Goal: Answer question/provide support: Share knowledge or assist other users

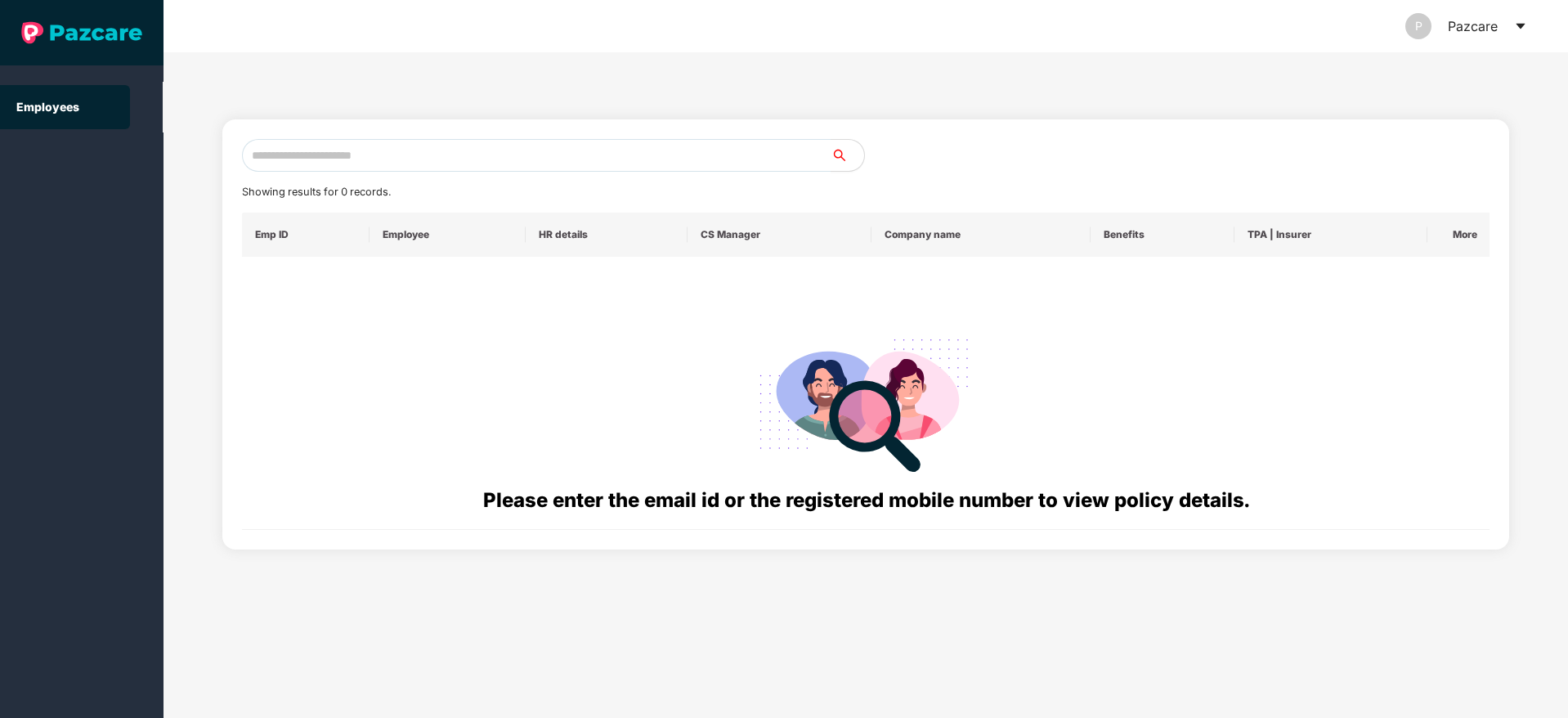
click at [1521, 25] on icon "caret-down" at bounding box center [1520, 27] width 9 height 6
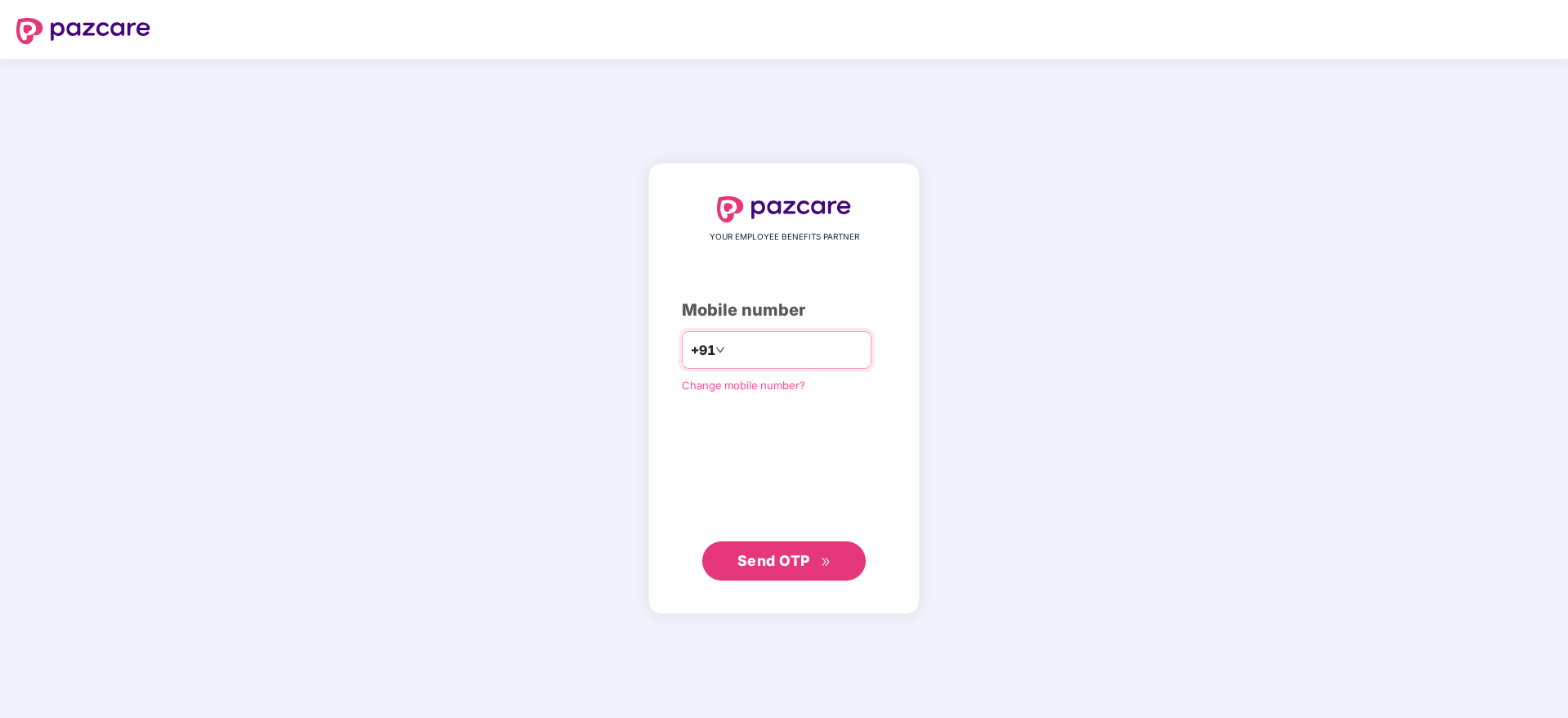
click at [758, 348] on input "number" at bounding box center [796, 350] width 134 height 27
type input "**********"
click at [777, 555] on span "Send OTP" at bounding box center [774, 559] width 73 height 17
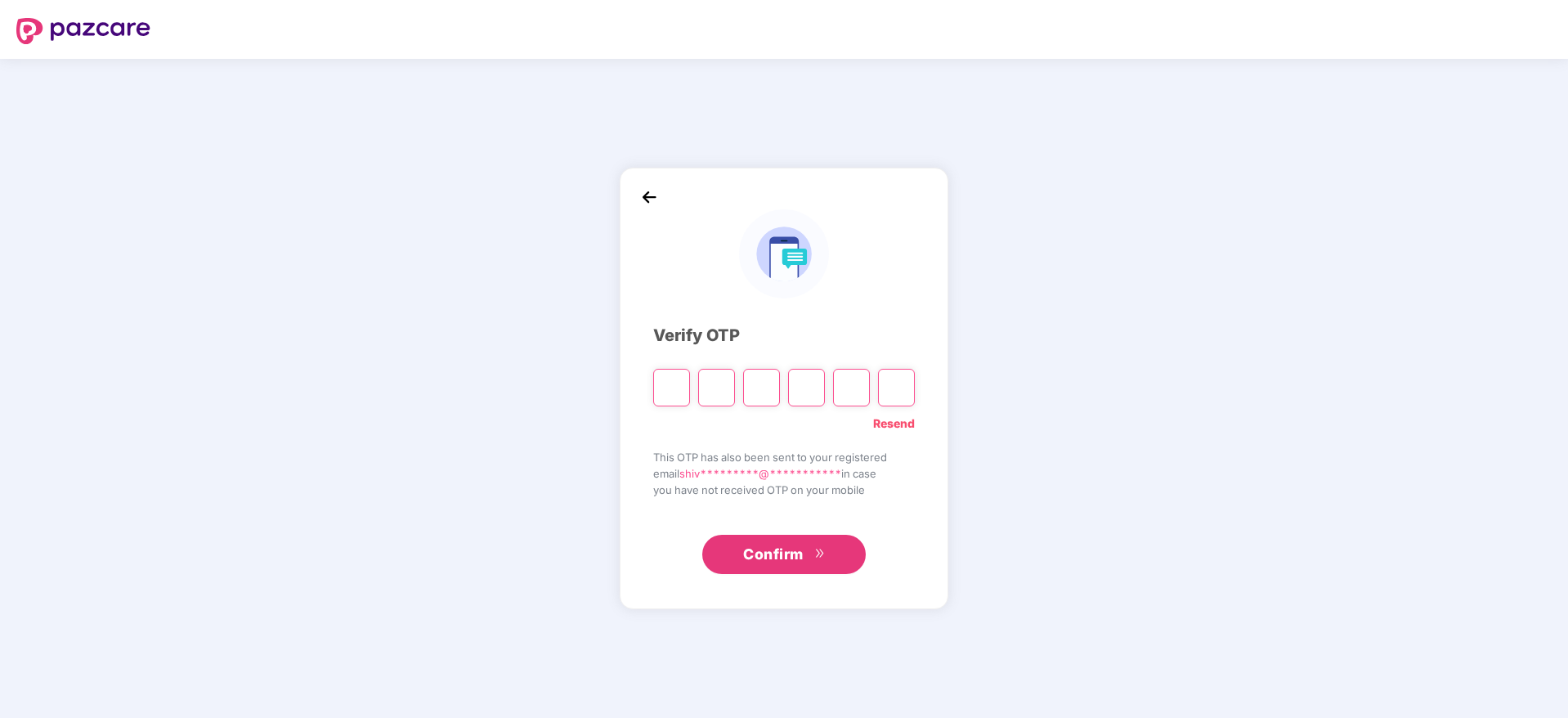
type input "*"
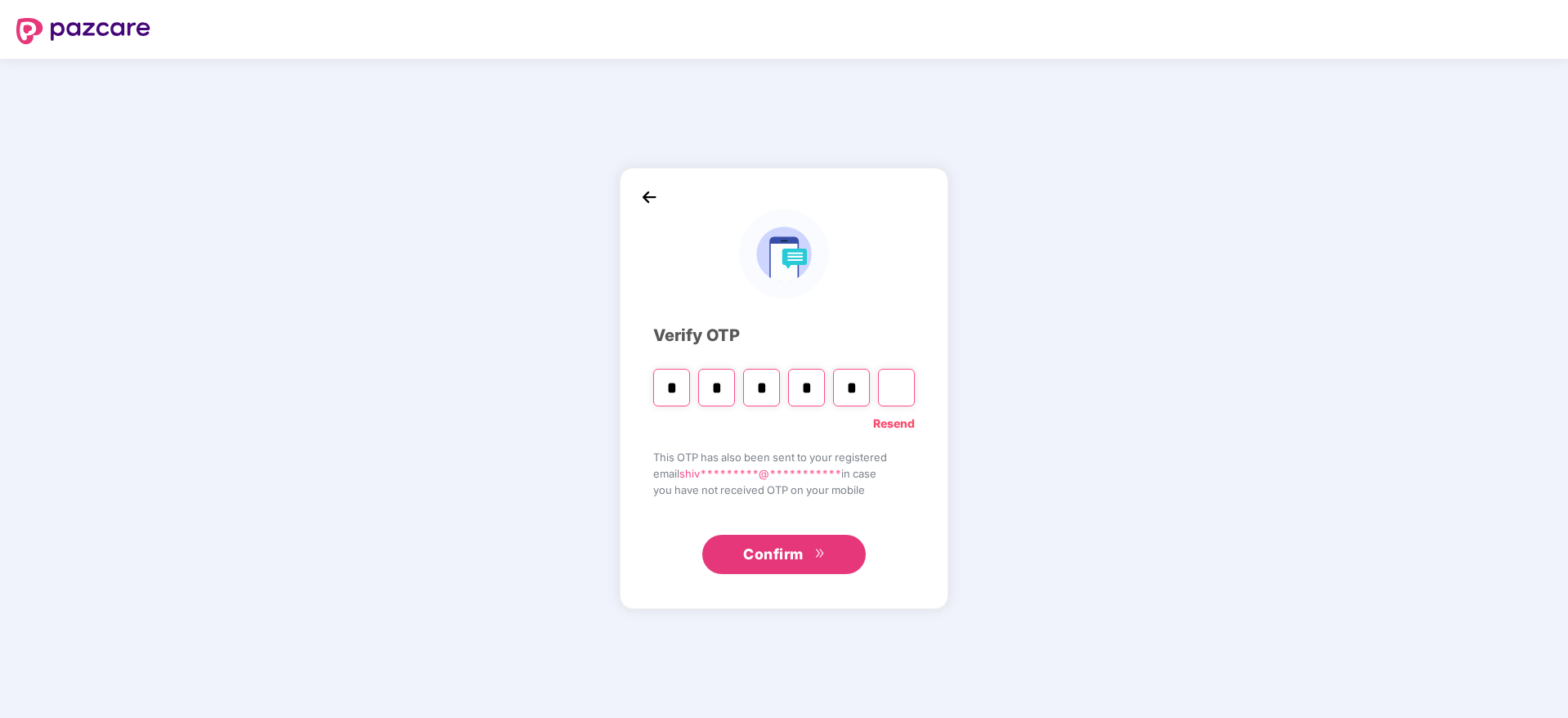
type input "*"
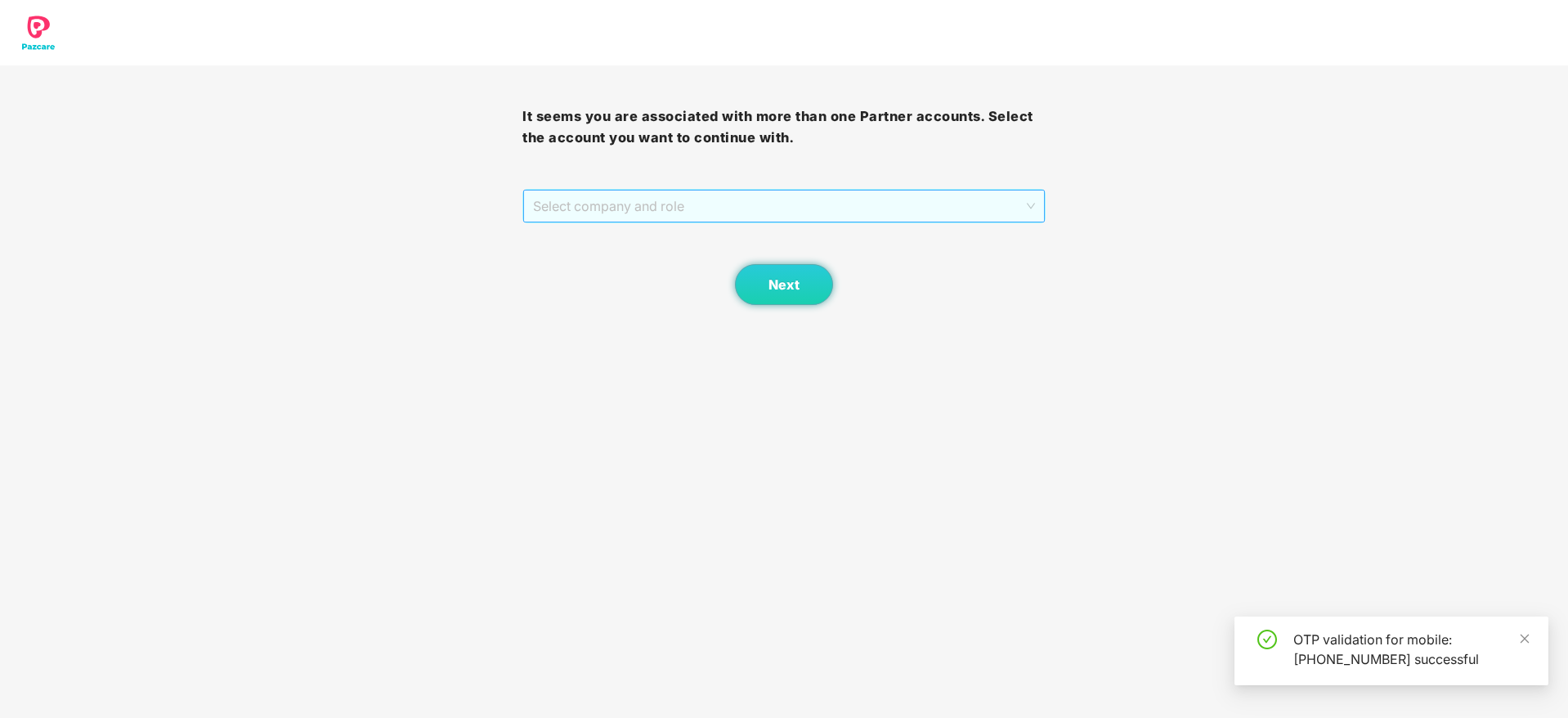
click at [657, 208] on span "Select company and role" at bounding box center [783, 206] width 501 height 31
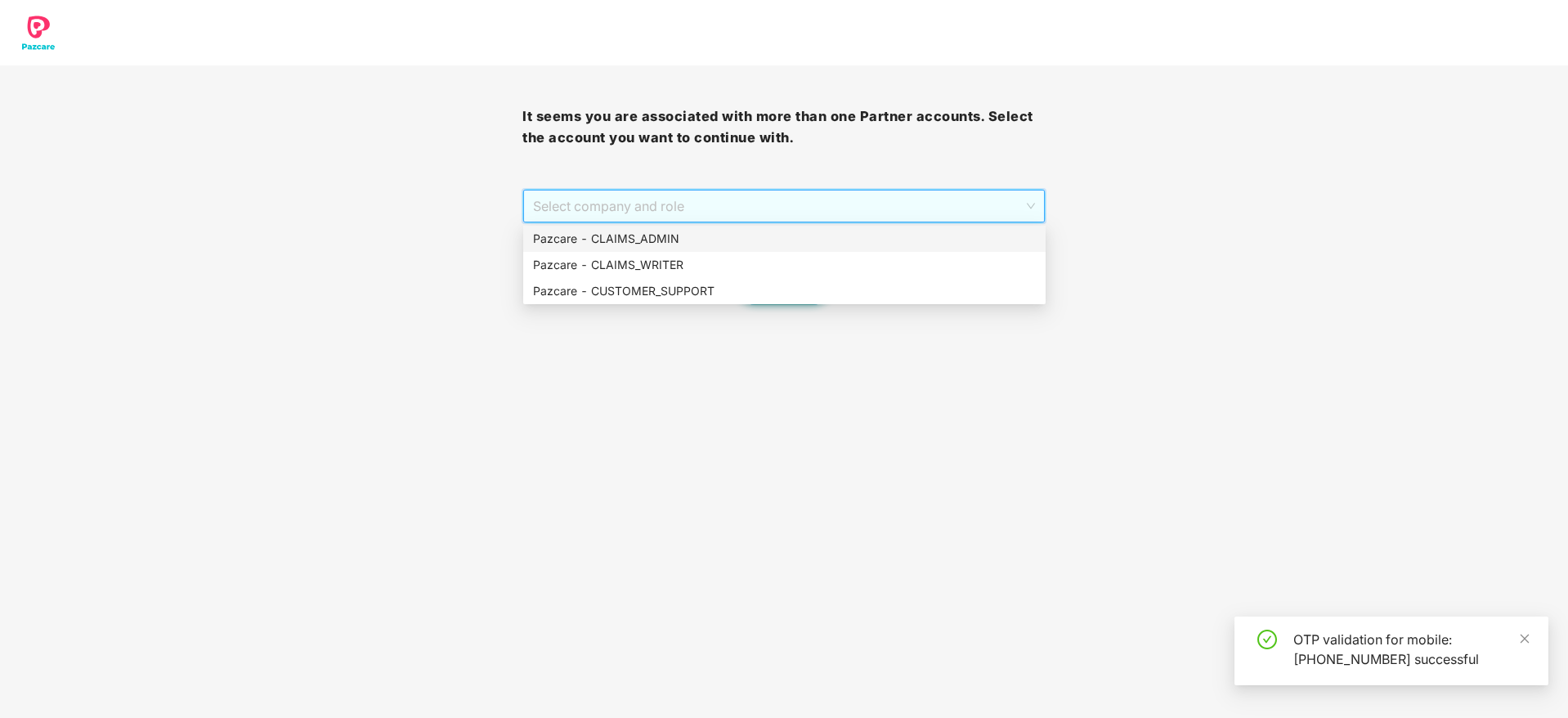
click at [666, 234] on div "Pazcare - CLAIMS_ADMIN" at bounding box center [784, 239] width 503 height 18
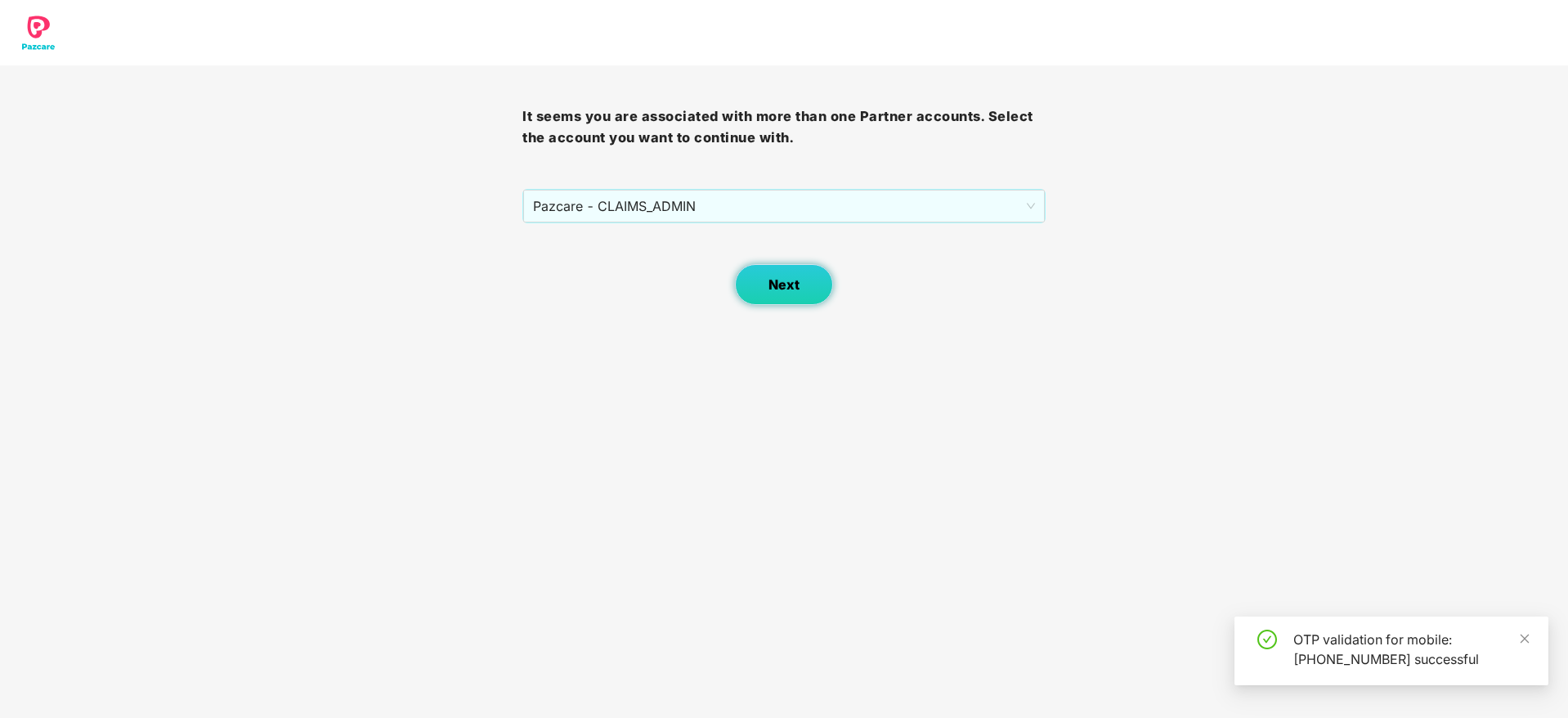
click at [805, 282] on button "Next" at bounding box center [784, 284] width 98 height 41
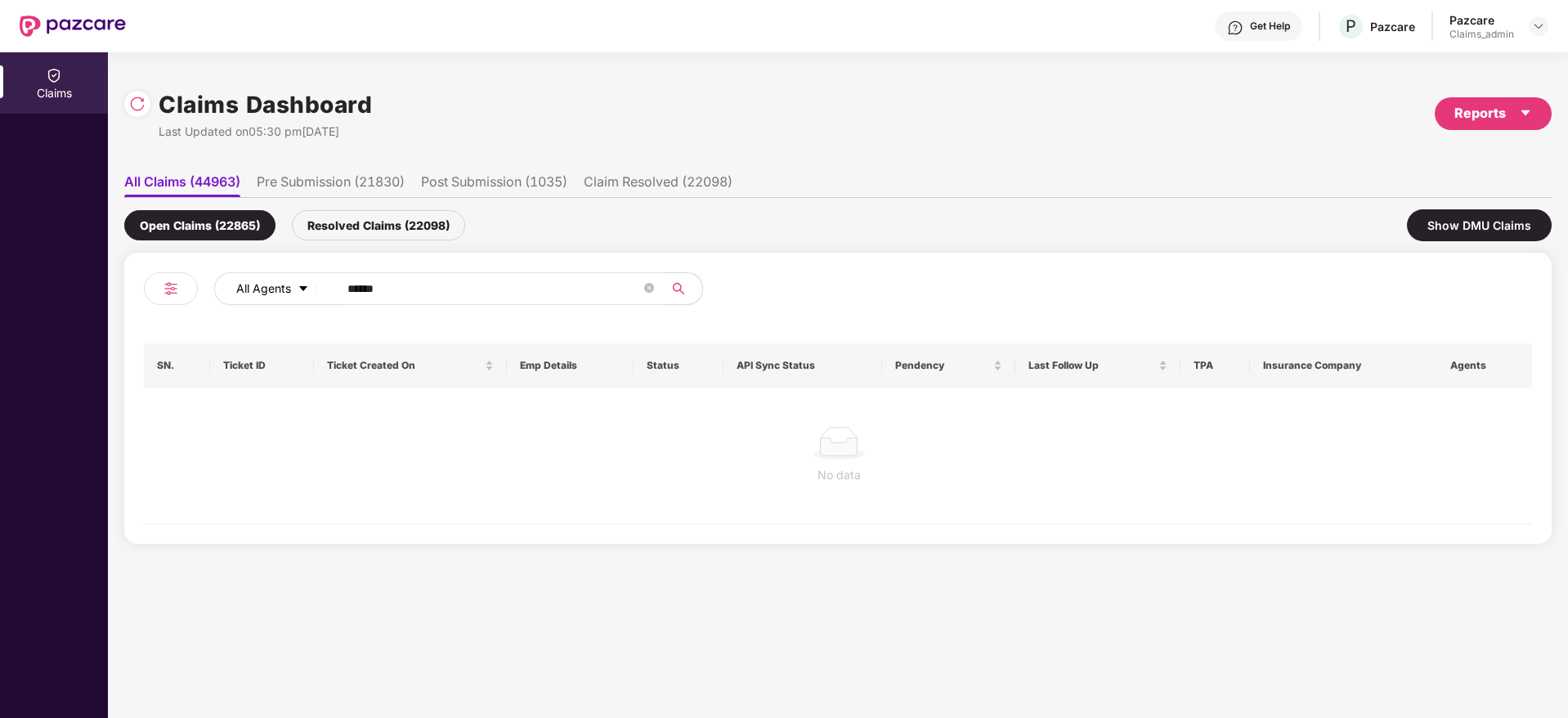
drag, startPoint x: 405, startPoint y: 292, endPoint x: 320, endPoint y: 299, distance: 85.3
click at [320, 299] on div "All Agents ******" at bounding box center [631, 288] width 833 height 32
paste input "text"
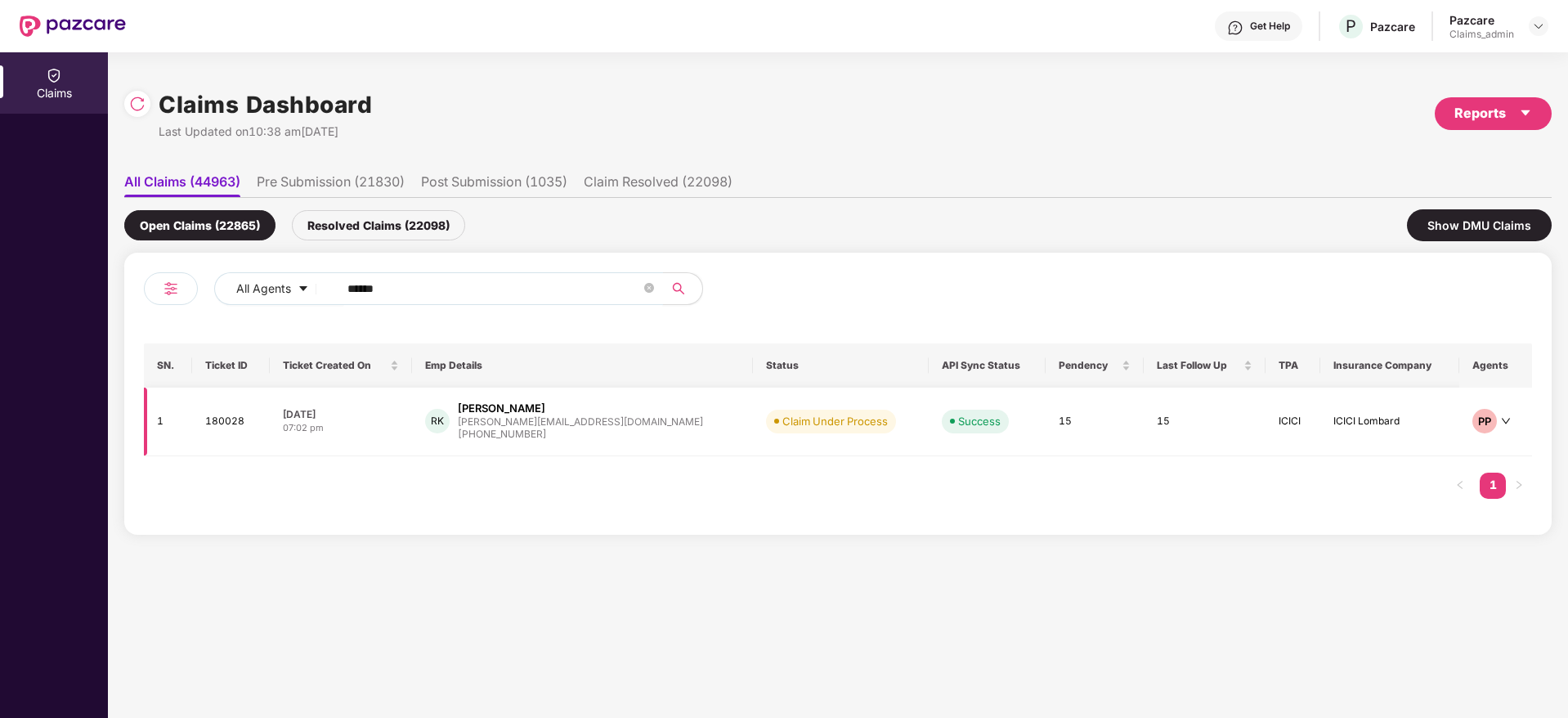
type input "******"
click at [522, 426] on div "[PHONE_NUMBER]" at bounding box center [580, 434] width 245 height 16
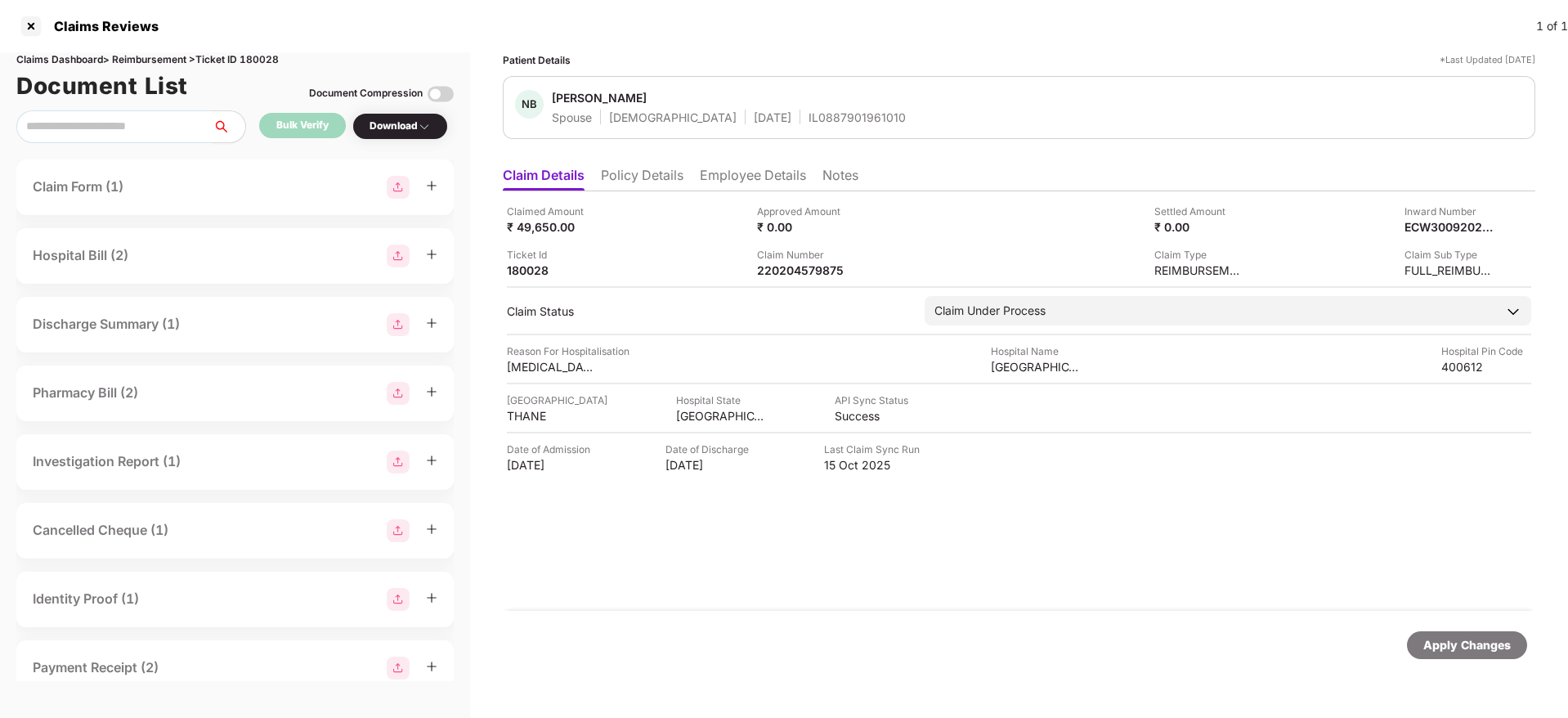
click at [737, 166] on li "Employee Details" at bounding box center [753, 178] width 106 height 24
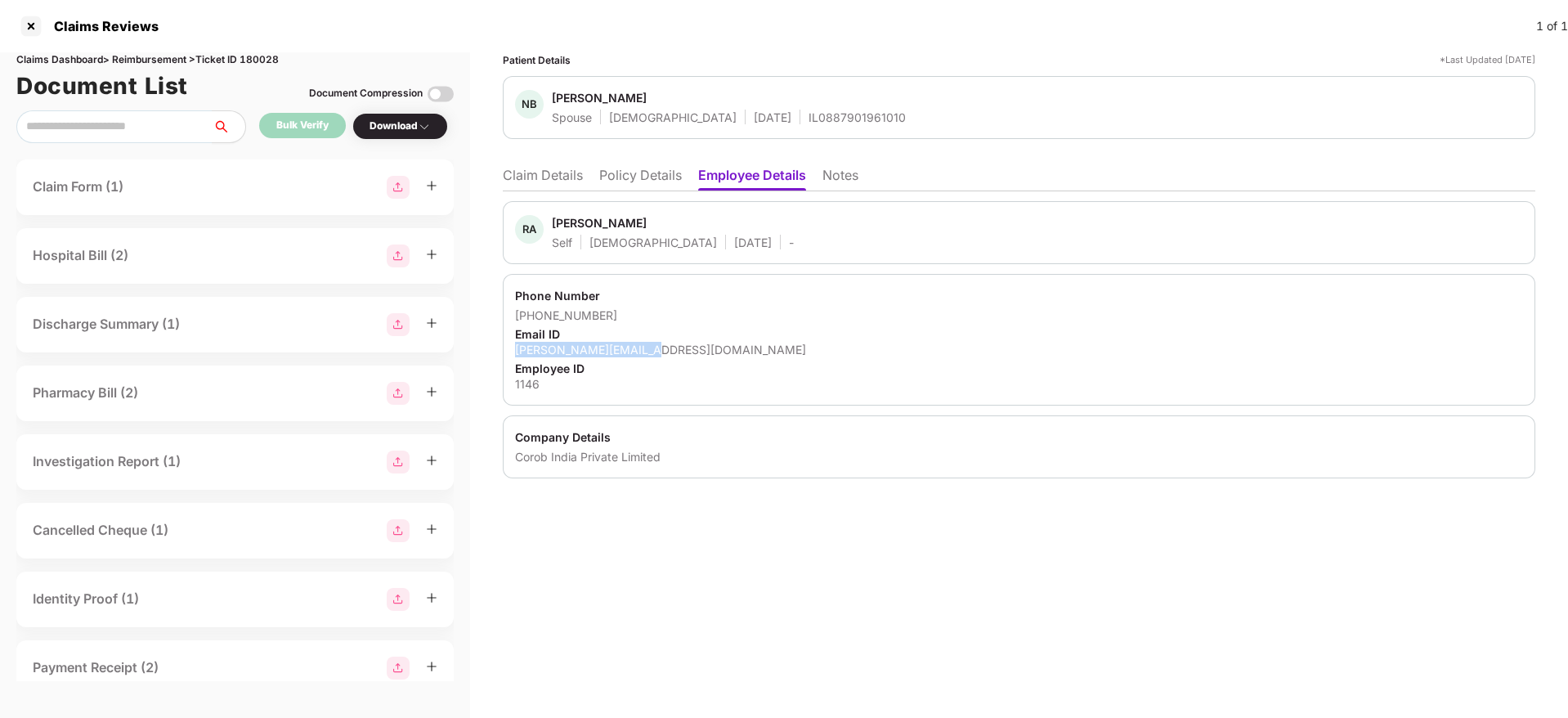
drag, startPoint x: 507, startPoint y: 352, endPoint x: 676, endPoint y: 349, distance: 169.0
click at [676, 349] on div "Phone Number [PHONE_NUMBER] Email ID [PERSON_NAME][EMAIL_ADDRESS][DOMAIN_NAME] …" at bounding box center [1018, 340] width 1032 height 132
copy div "[PERSON_NAME][EMAIL_ADDRESS][DOMAIN_NAME]"
click at [29, 30] on div at bounding box center [31, 27] width 26 height 27
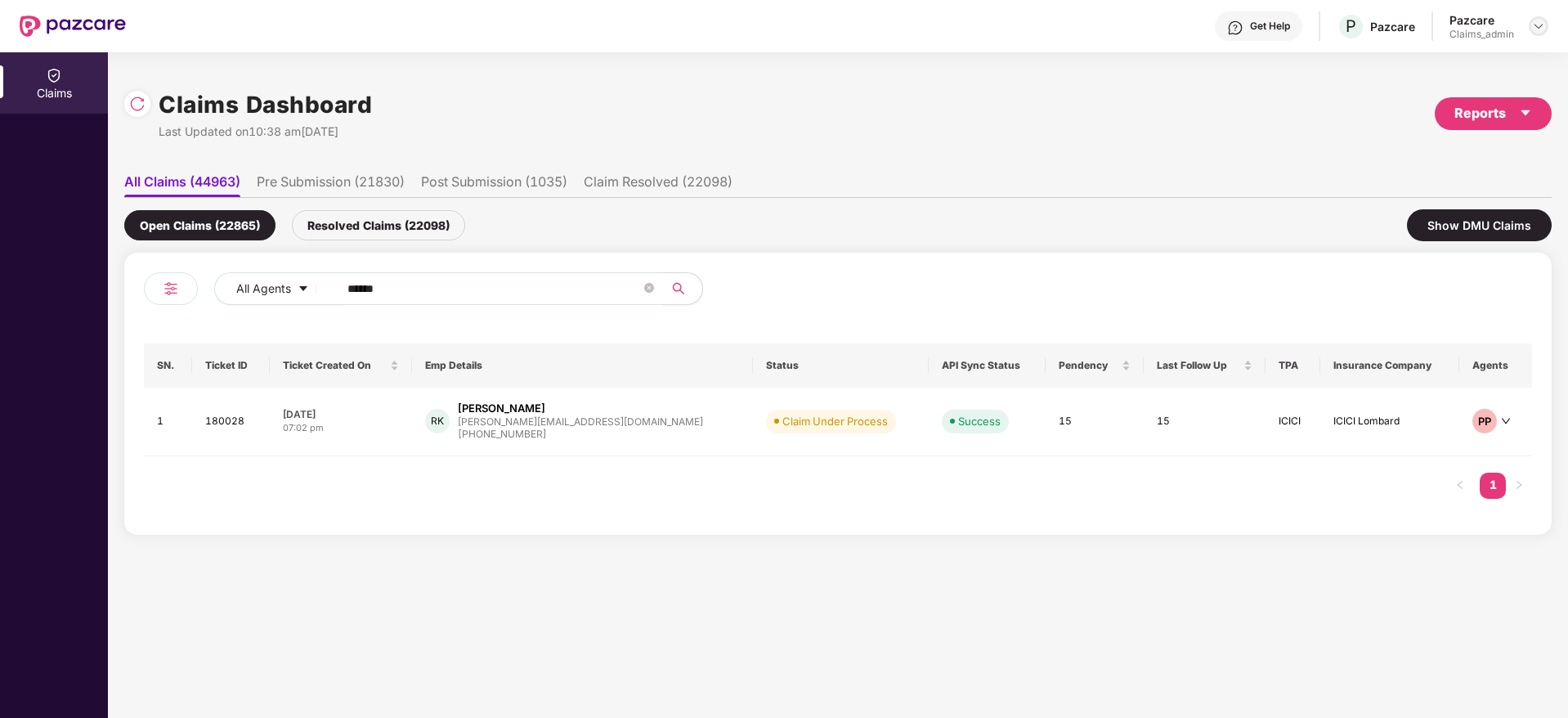
click at [1537, 22] on img at bounding box center [1538, 27] width 13 height 13
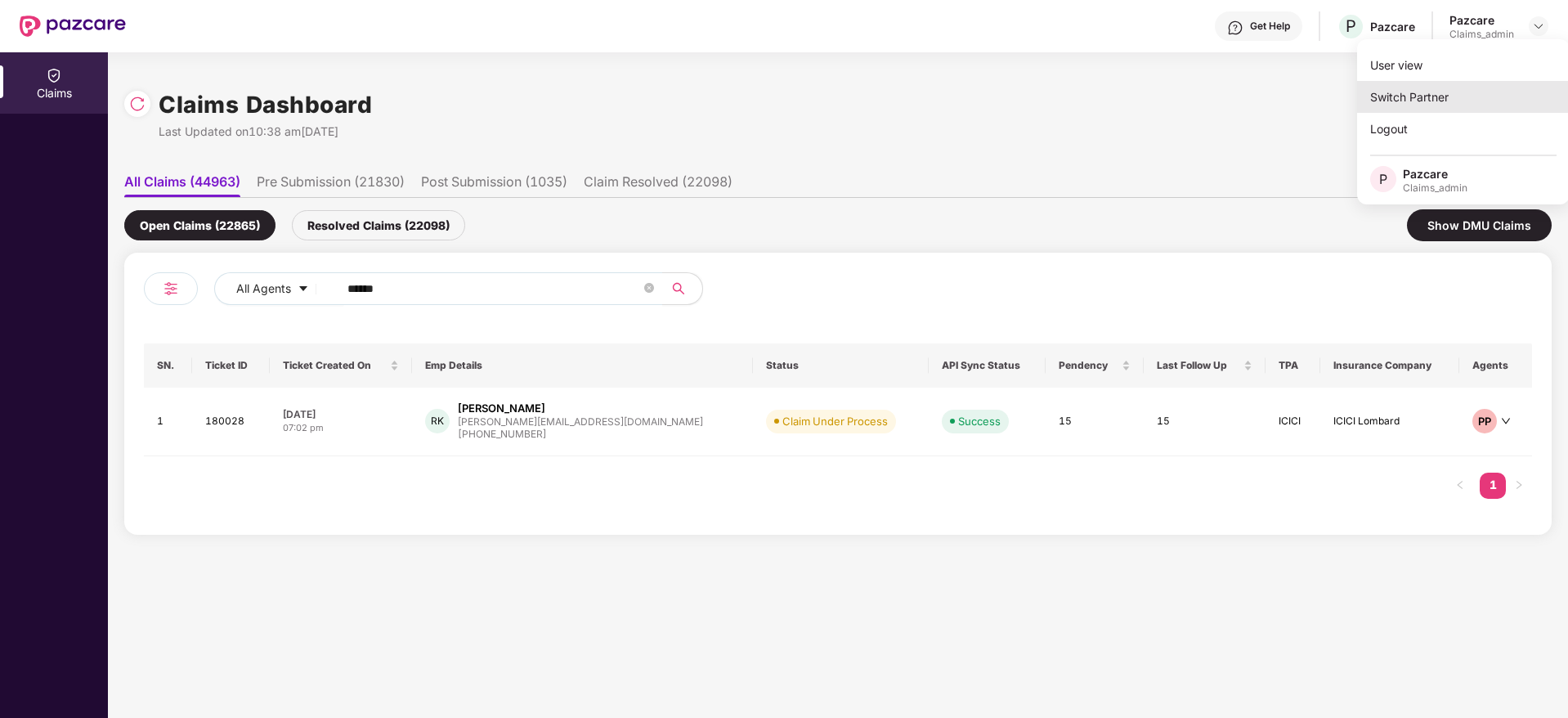
click at [1474, 88] on div "Switch Partner" at bounding box center [1463, 97] width 213 height 32
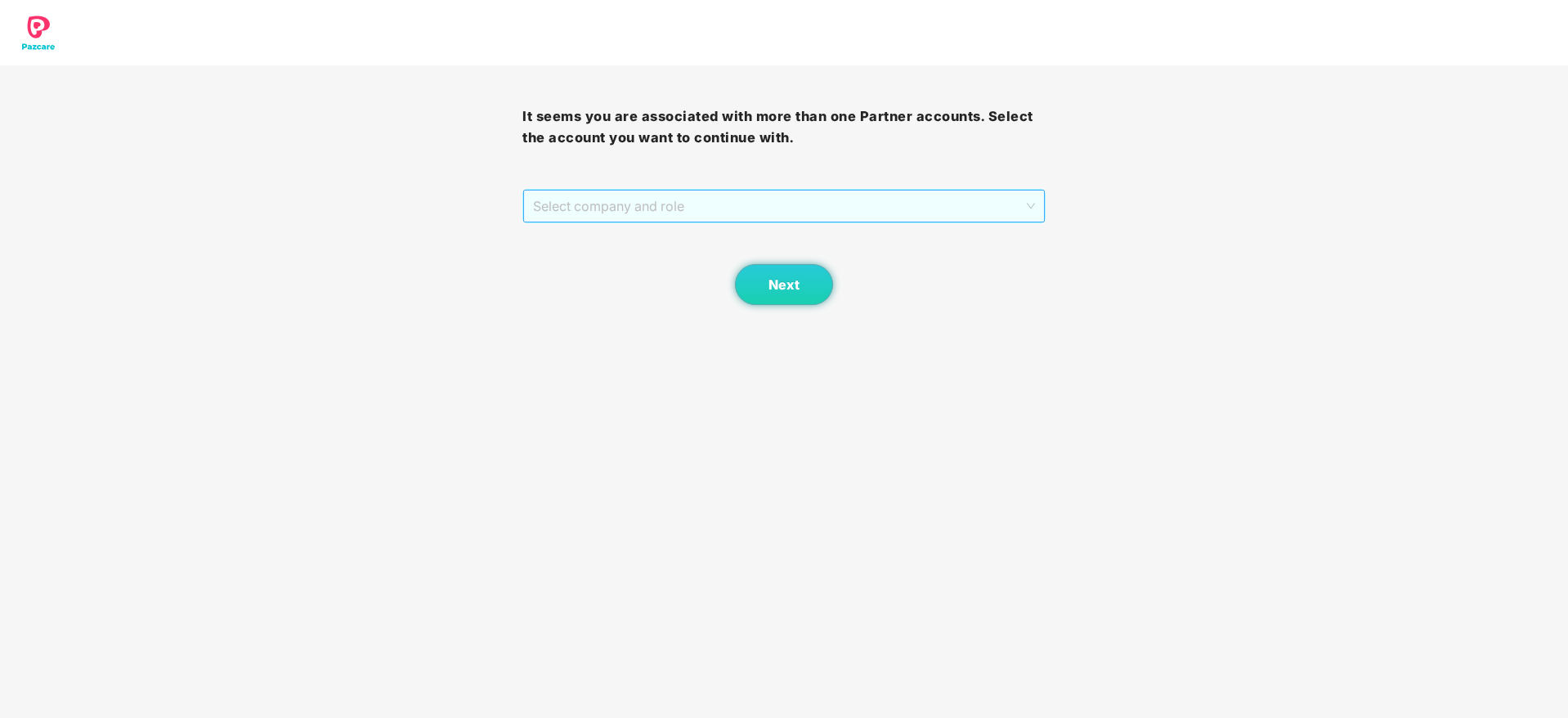
click at [900, 201] on span "Select company and role" at bounding box center [783, 206] width 501 height 31
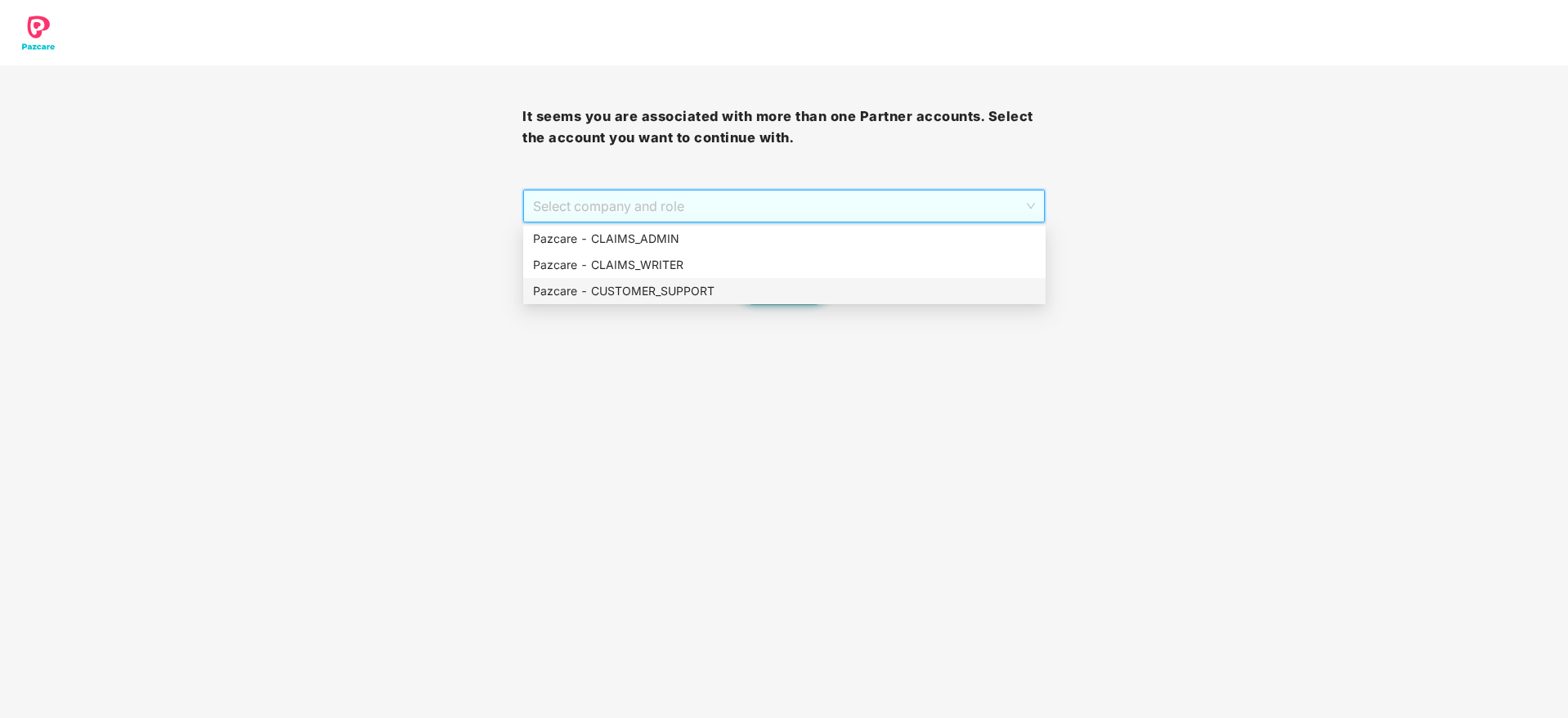
click at [867, 294] on div "Pazcare - CUSTOMER_SUPPORT" at bounding box center [784, 292] width 503 height 18
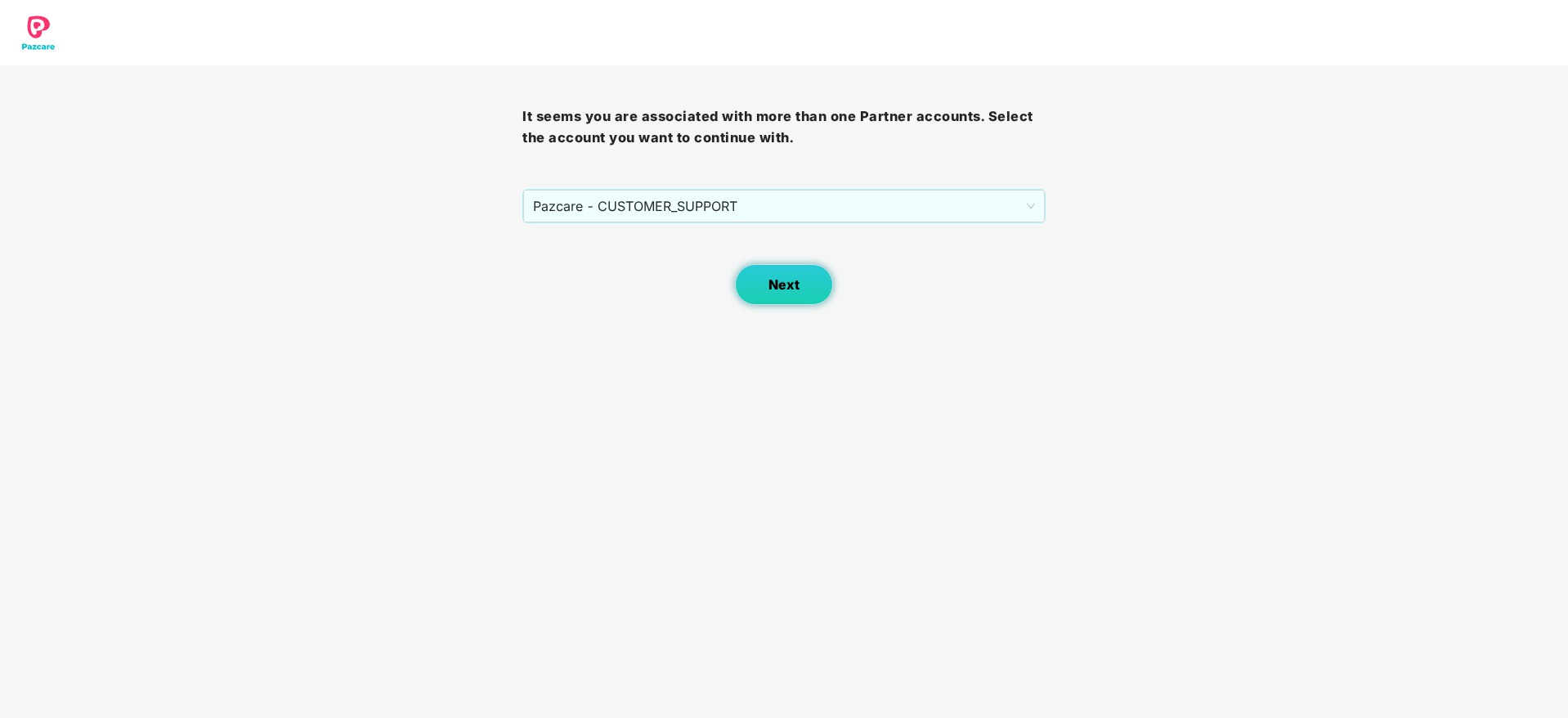
click at [772, 293] on button "Next" at bounding box center [784, 284] width 98 height 41
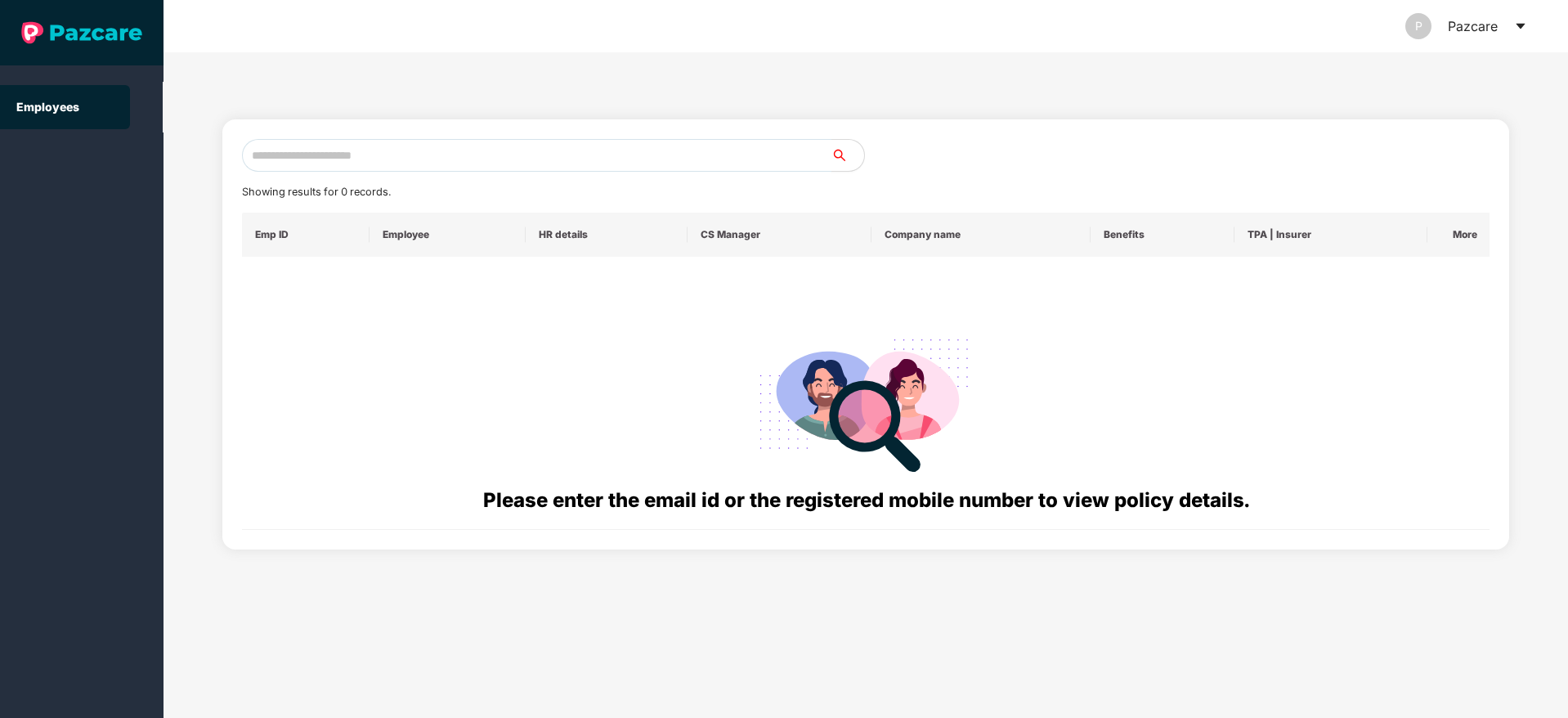
click at [692, 158] on input "text" at bounding box center [536, 155] width 589 height 32
paste input "**********"
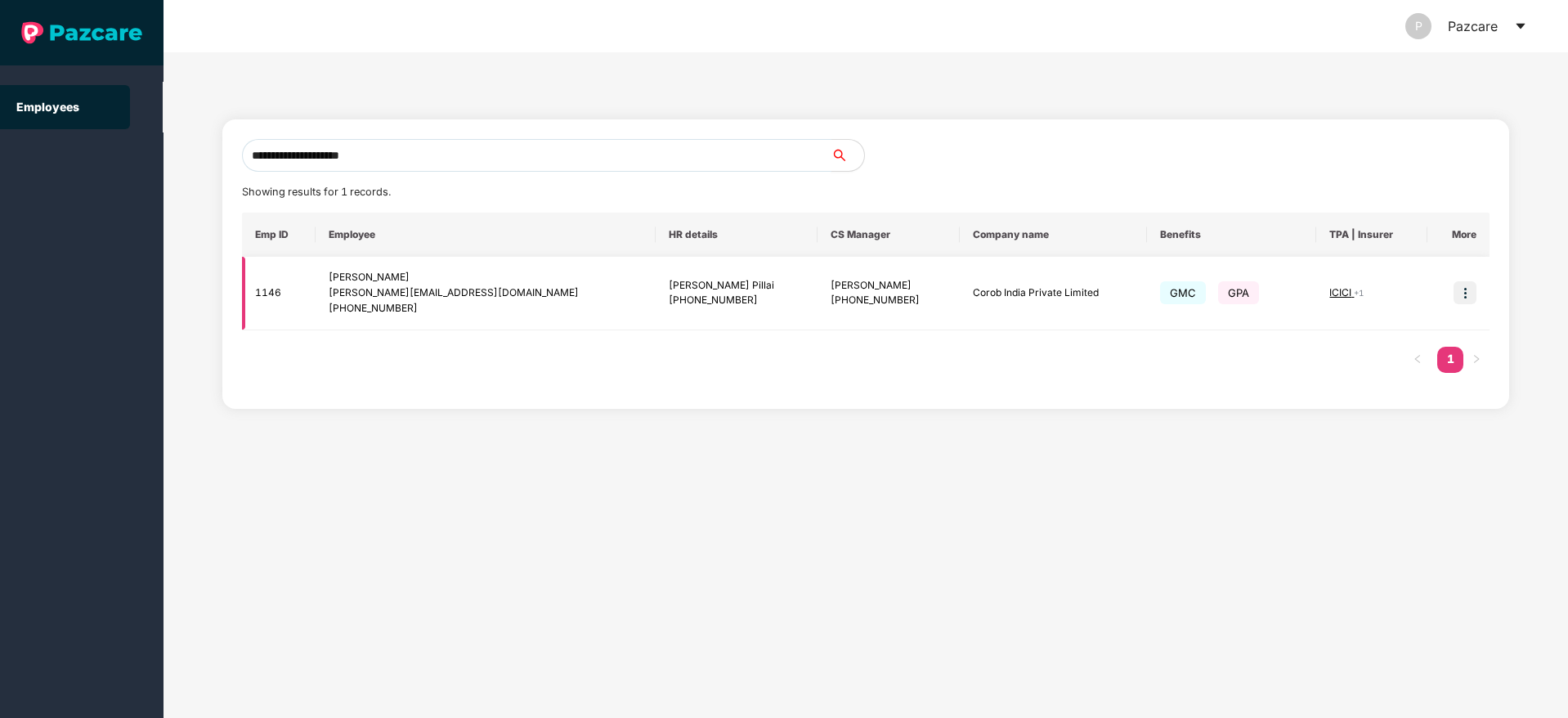
type input "**********"
click at [1457, 296] on img at bounding box center [1465, 293] width 23 height 23
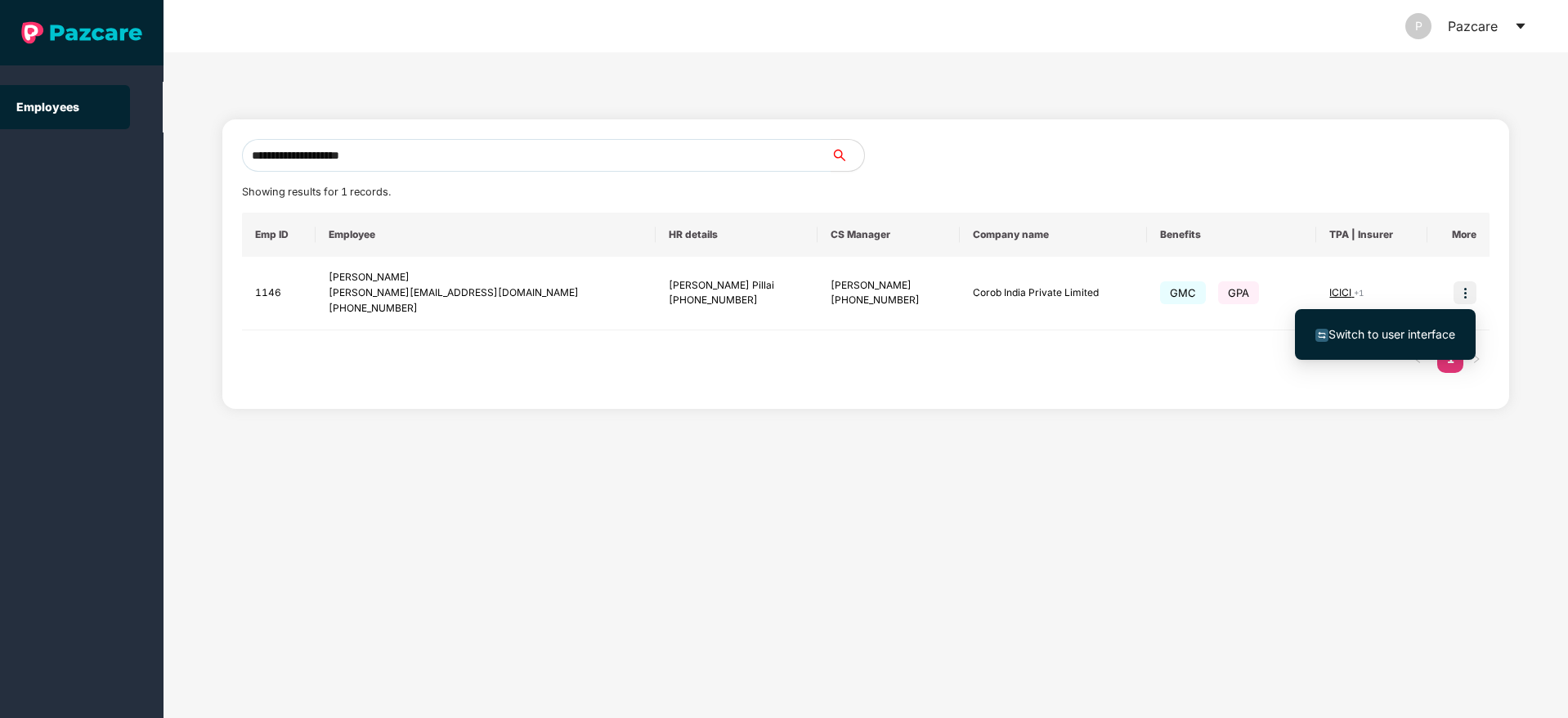
click at [1367, 343] on span "Switch to user interface" at bounding box center [1385, 335] width 140 height 18
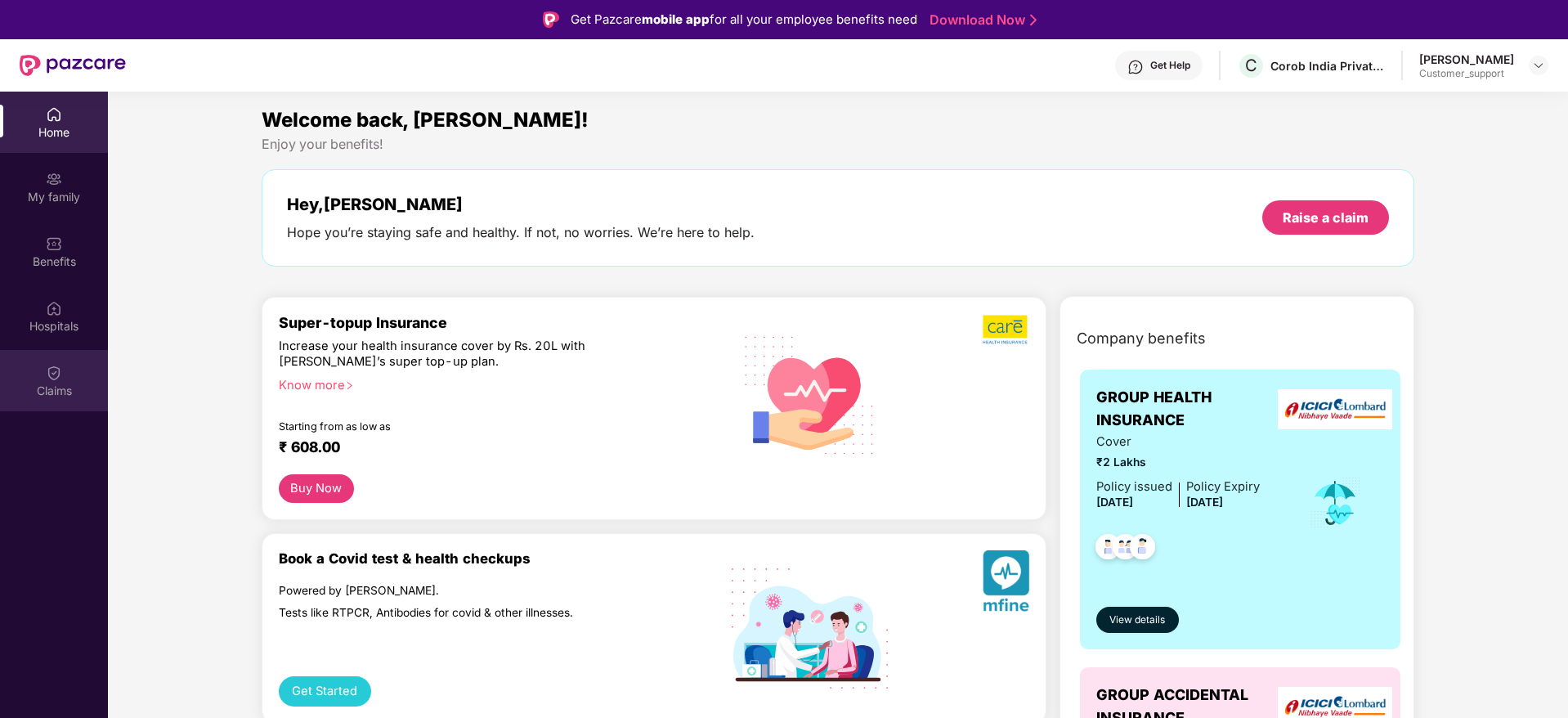
click at [43, 393] on div "Claims" at bounding box center [54, 391] width 108 height 17
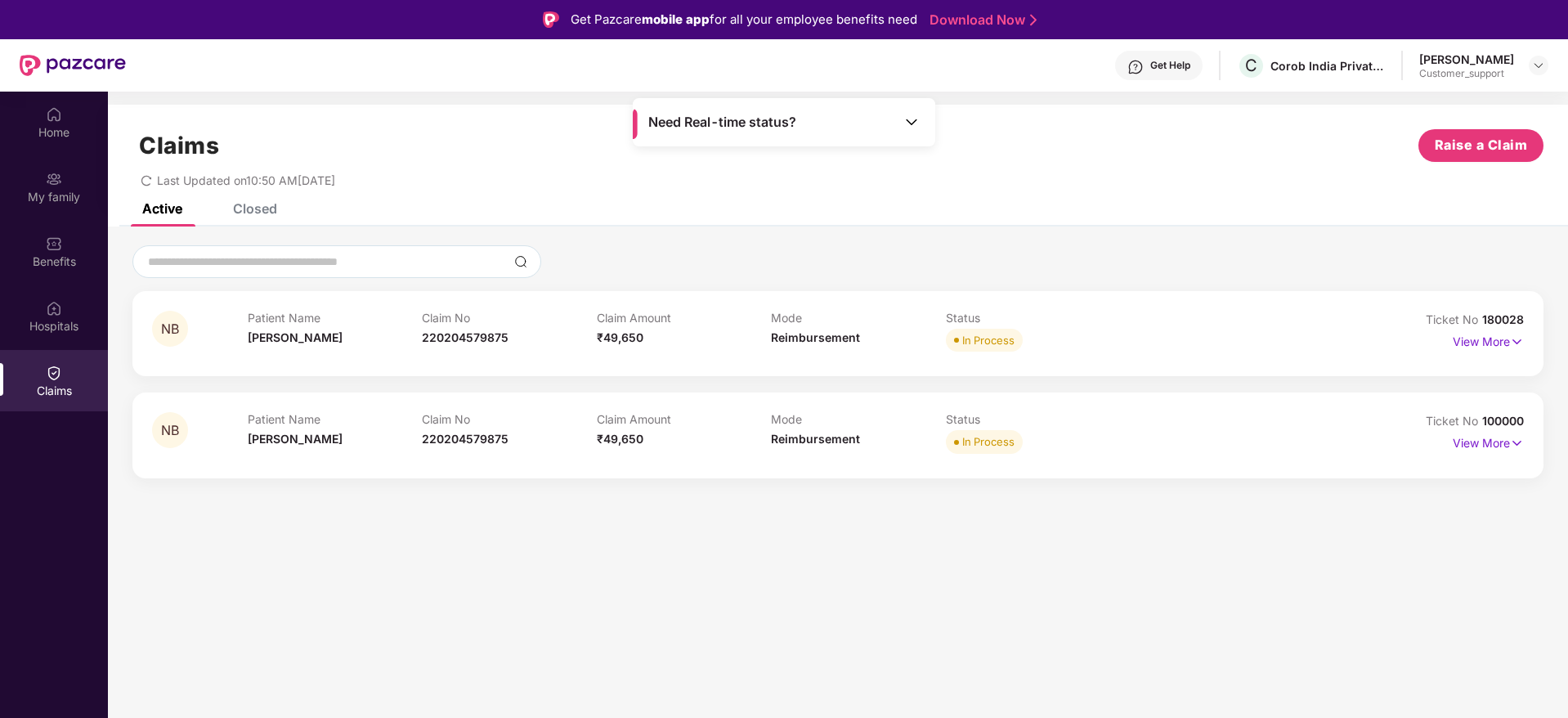
click at [245, 203] on div "Closed" at bounding box center [254, 209] width 44 height 17
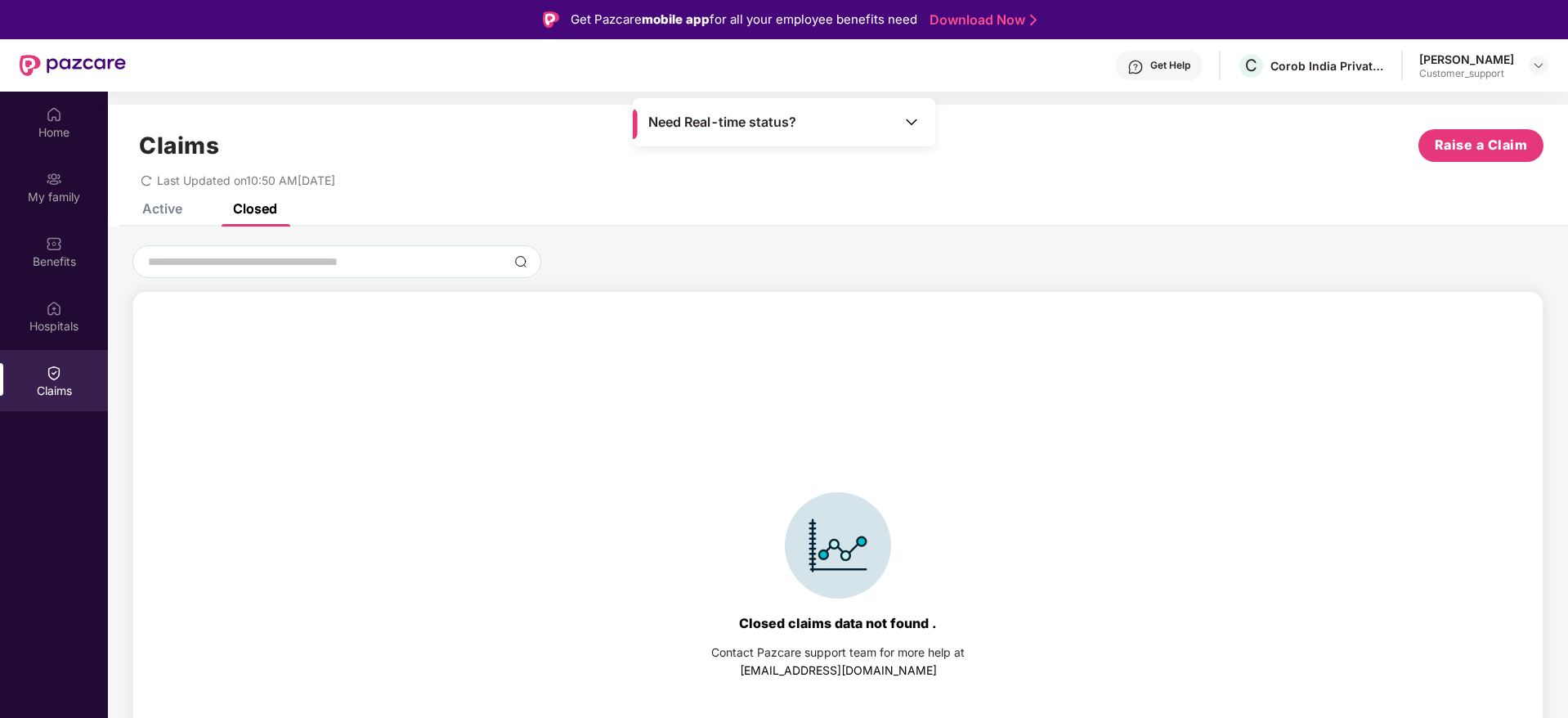
click at [157, 201] on div "Claims Raise a Claim Last Updated on 10:50 AM[DATE]" at bounding box center [837, 153] width 1460 height 99
click at [156, 208] on div "Active" at bounding box center [162, 209] width 40 height 17
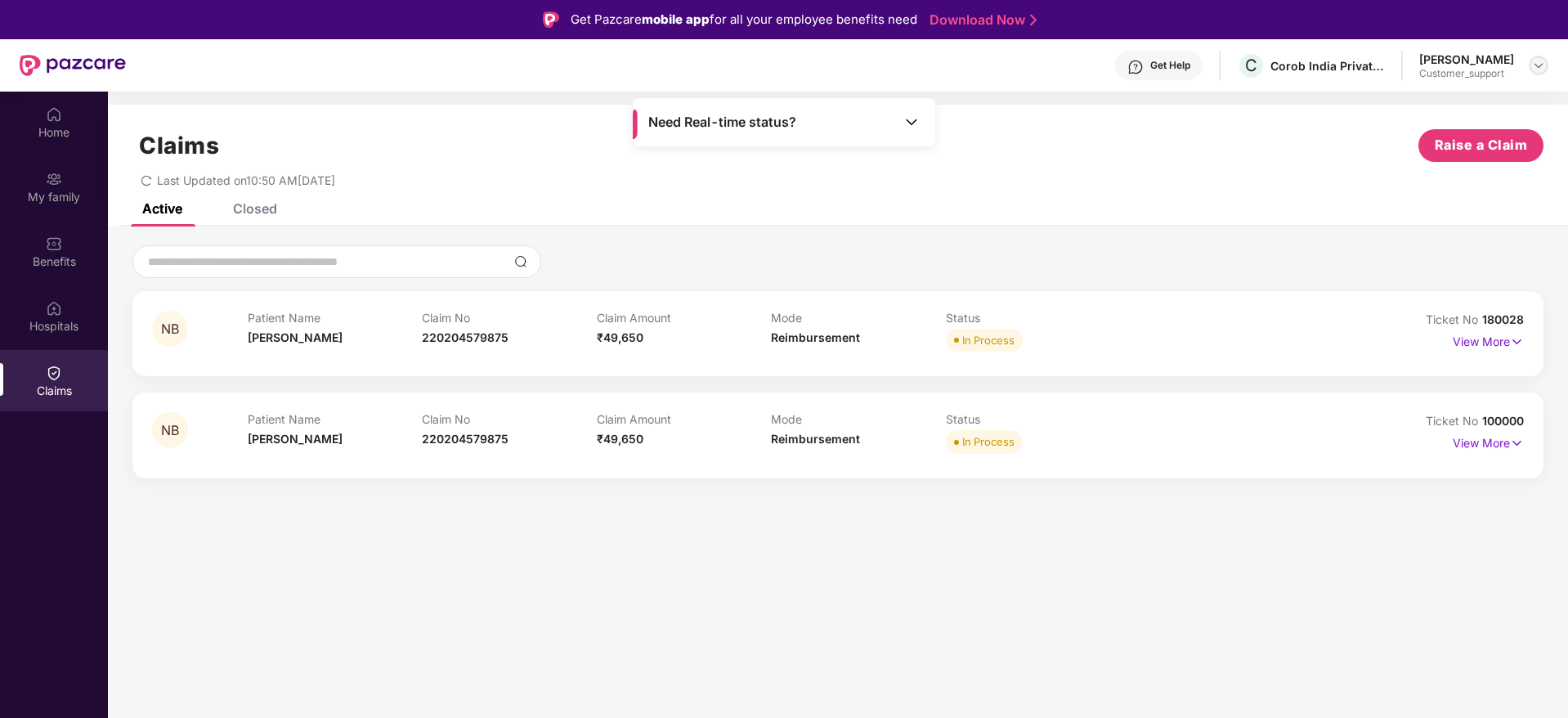
click at [1537, 60] on img at bounding box center [1538, 65] width 13 height 13
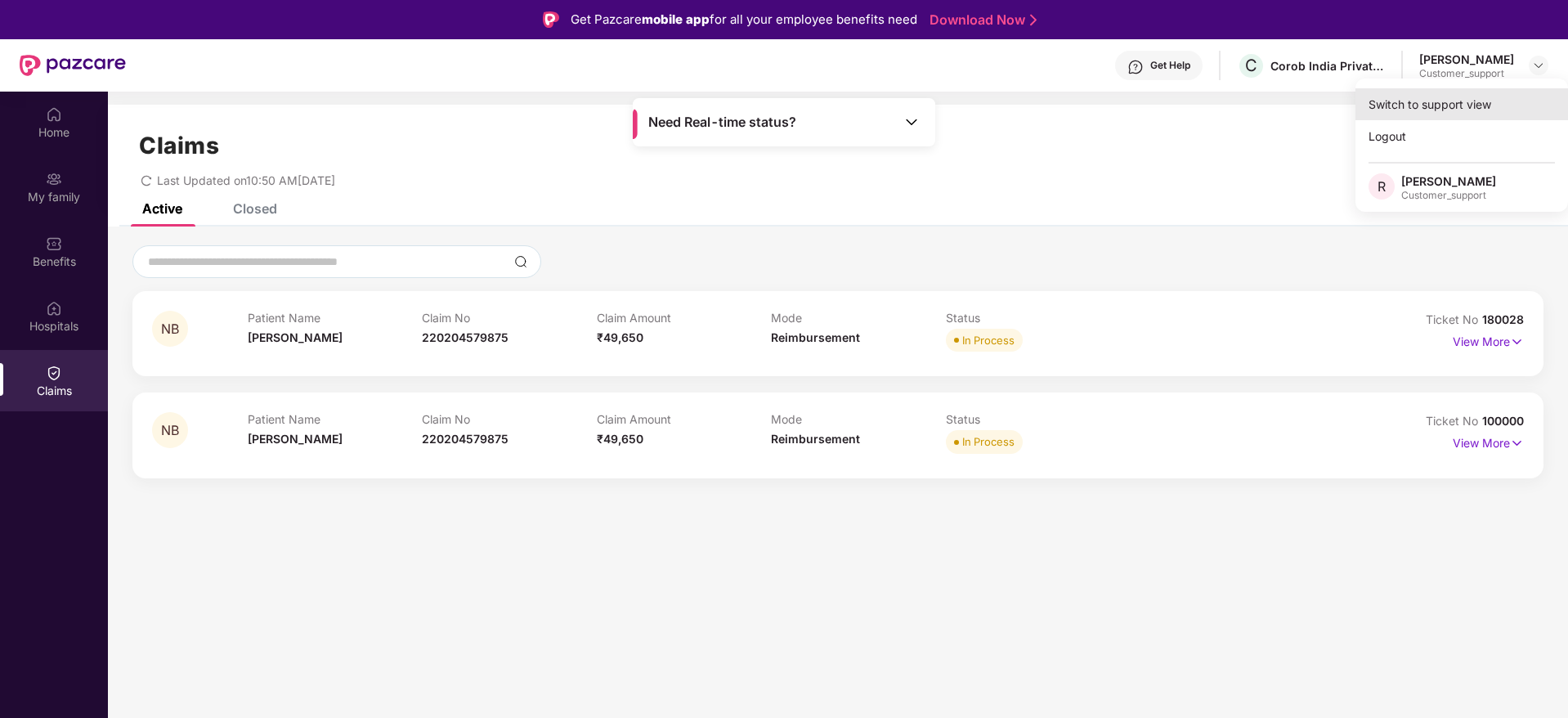
click at [1431, 109] on div "Switch to support view" at bounding box center [1461, 104] width 213 height 32
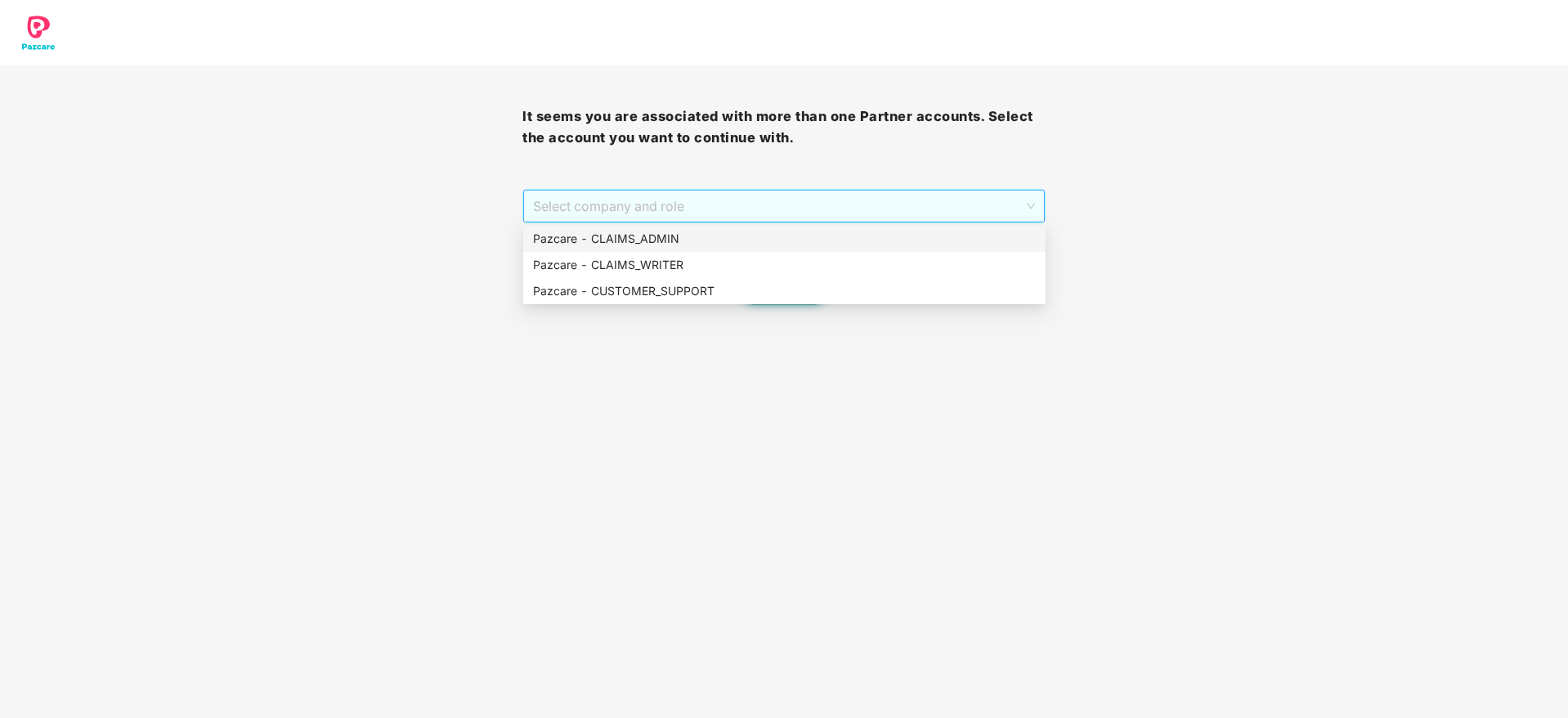
click at [777, 200] on span "Select company and role" at bounding box center [783, 206] width 501 height 31
click at [777, 234] on div "Pazcare - CLAIMS_ADMIN" at bounding box center [784, 239] width 503 height 18
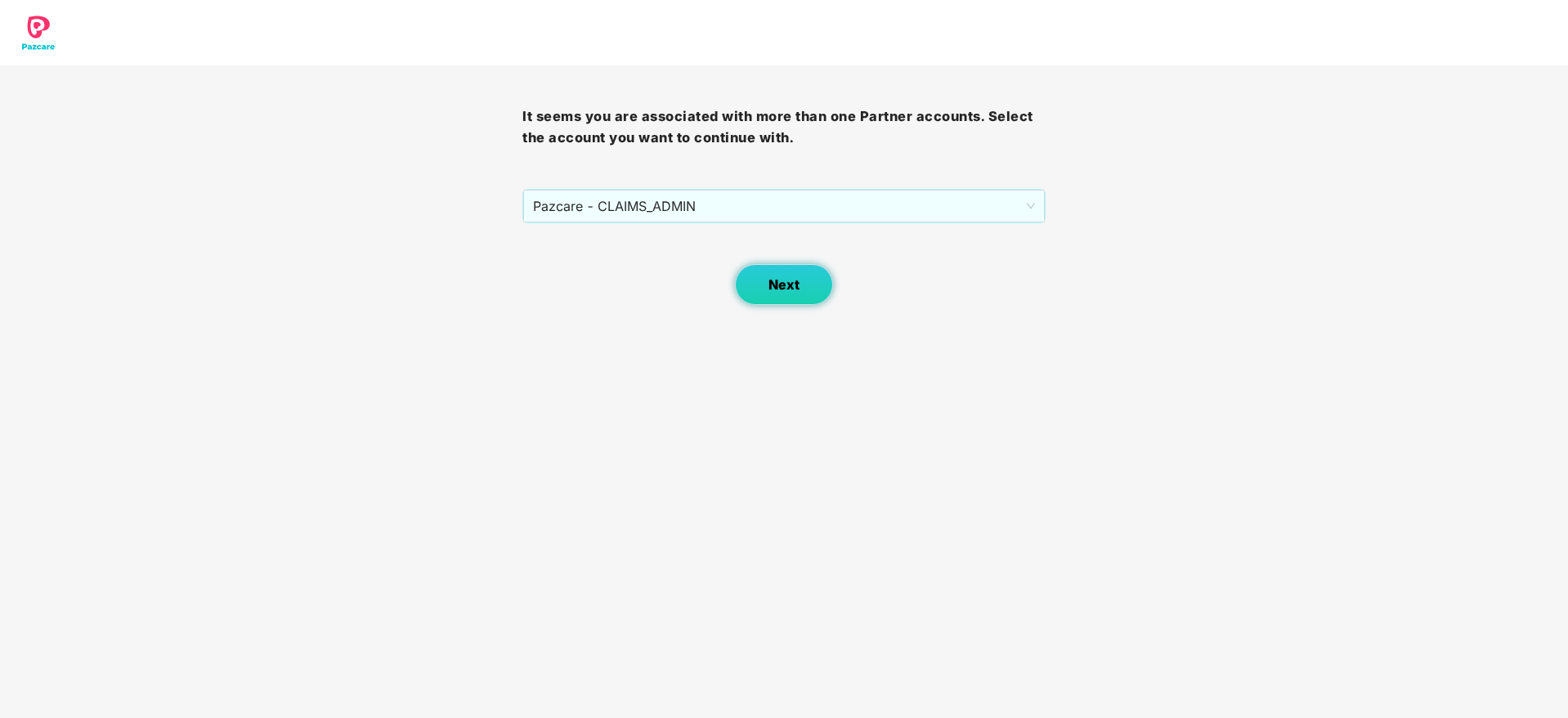
click at [784, 283] on span "Next" at bounding box center [784, 285] width 31 height 16
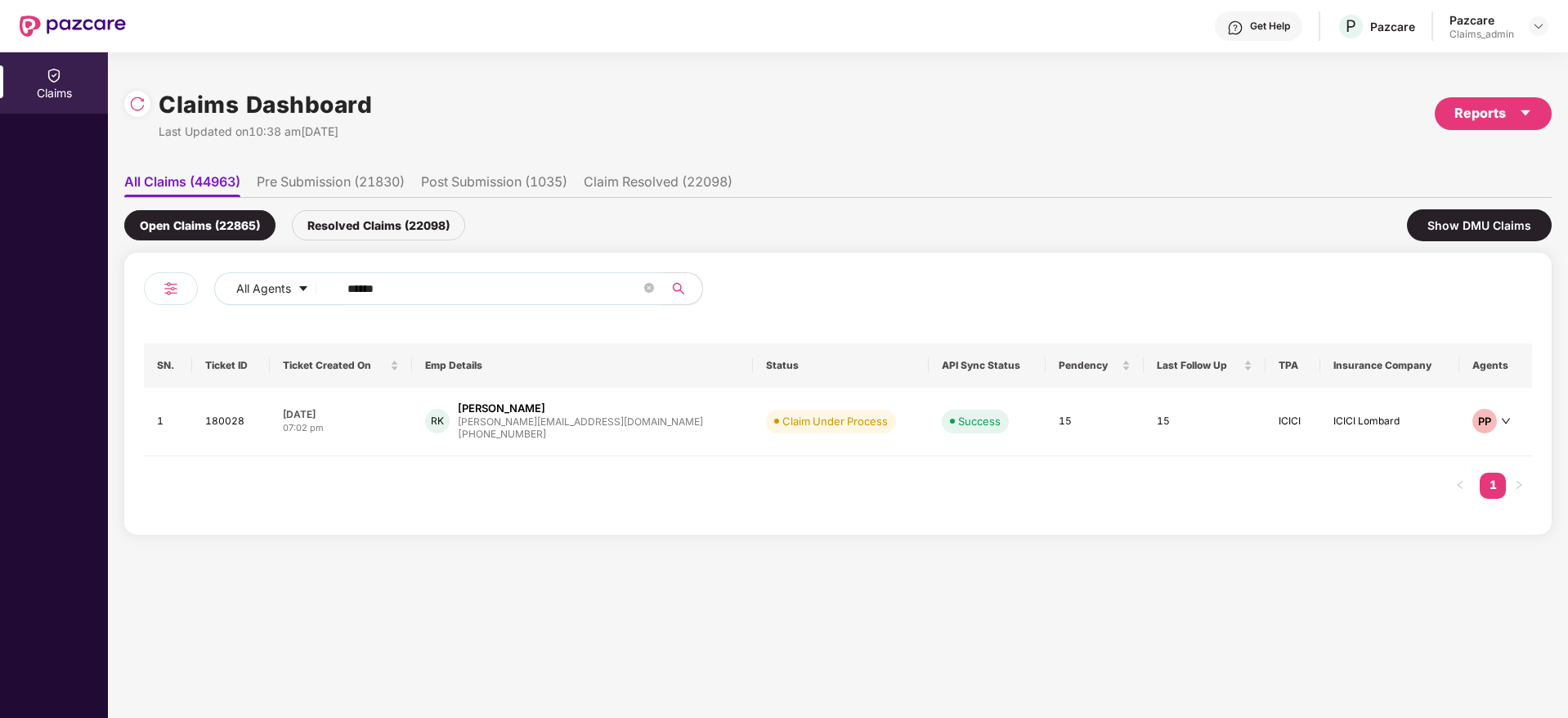
click at [424, 288] on input "******" at bounding box center [494, 289] width 293 height 25
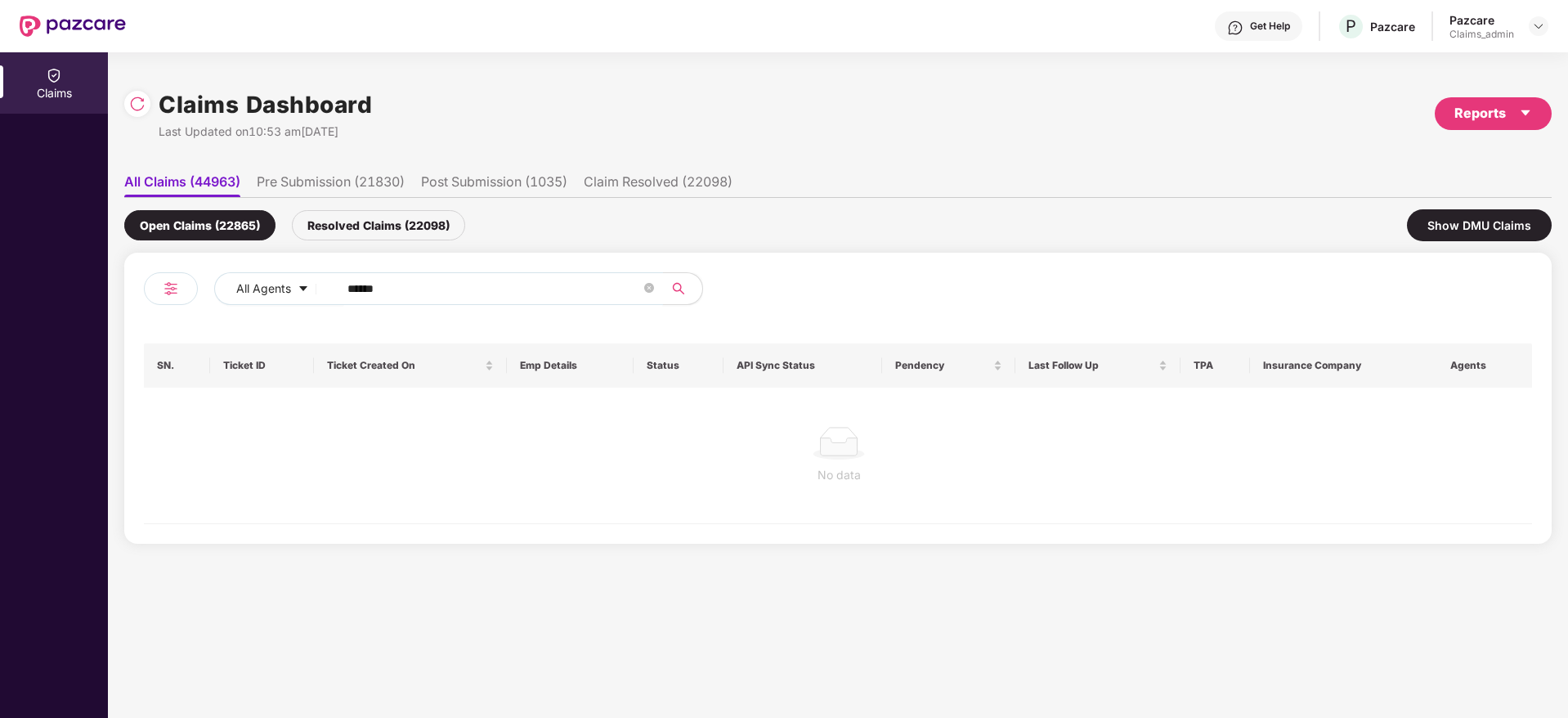
type input "******"
click at [354, 214] on div "Resolved Claims (22098)" at bounding box center [378, 225] width 173 height 31
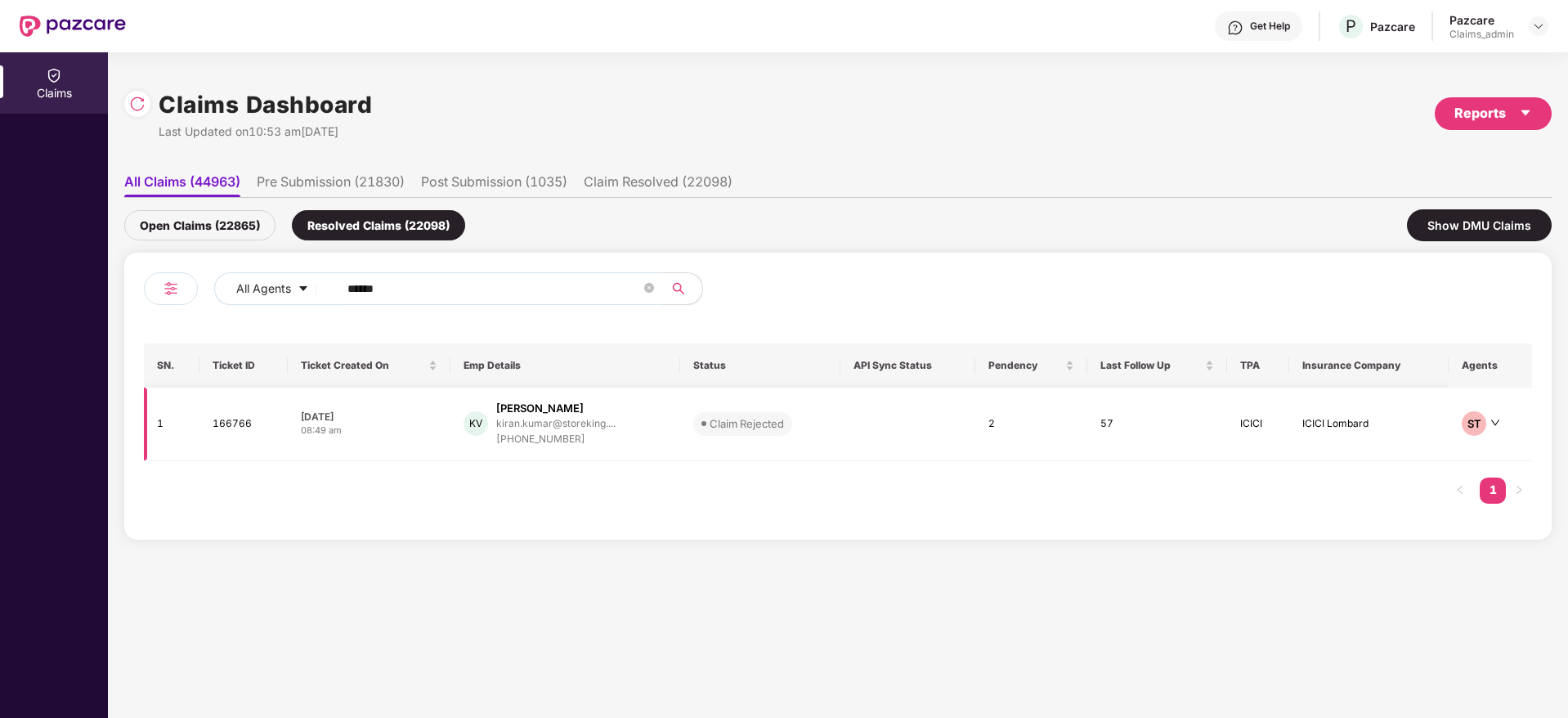
click at [550, 441] on div "[PHONE_NUMBER]" at bounding box center [556, 439] width 119 height 16
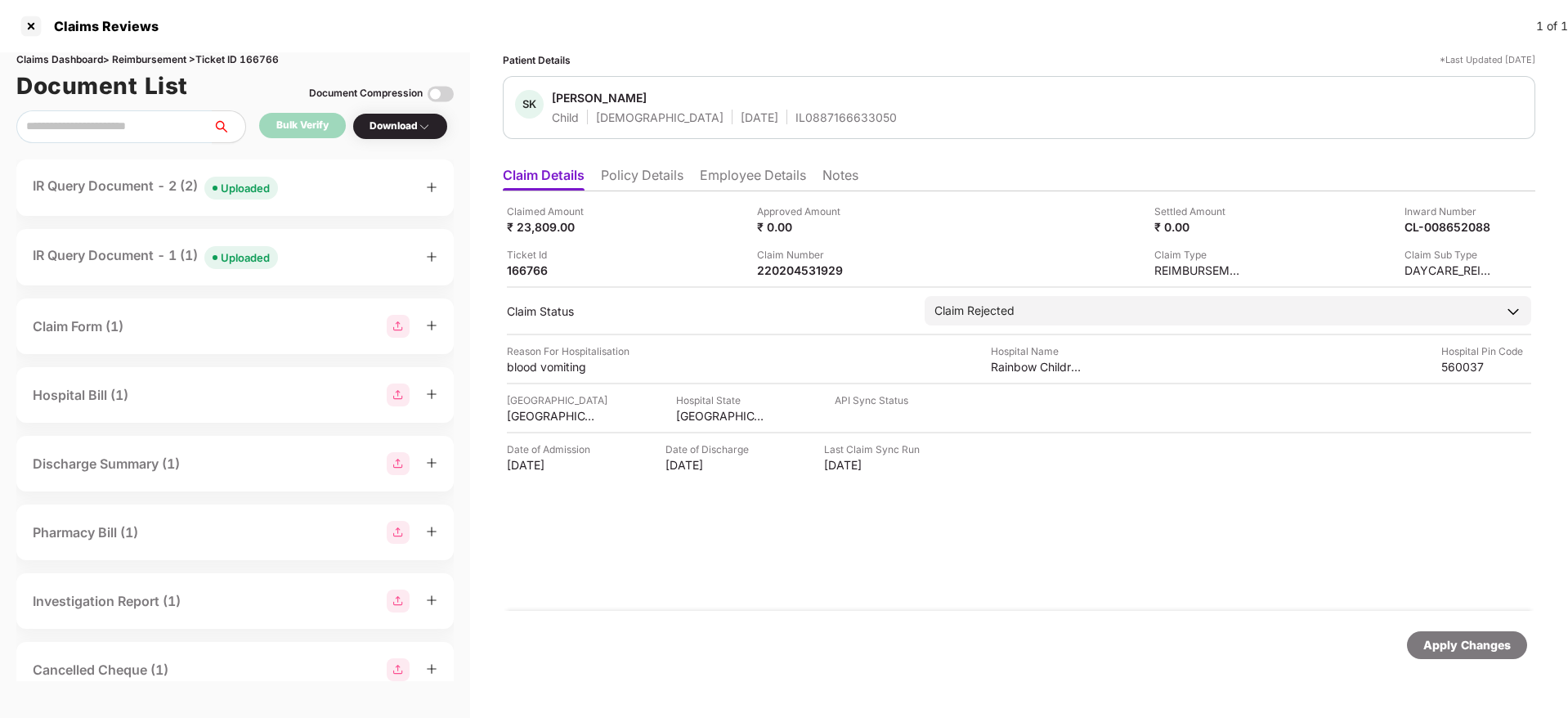
click at [276, 55] on div "Claims Dashboard > Reimbursement > Ticket ID 166766" at bounding box center [235, 60] width 437 height 16
copy div "166766"
click at [795, 272] on div "220204531929" at bounding box center [801, 270] width 90 height 16
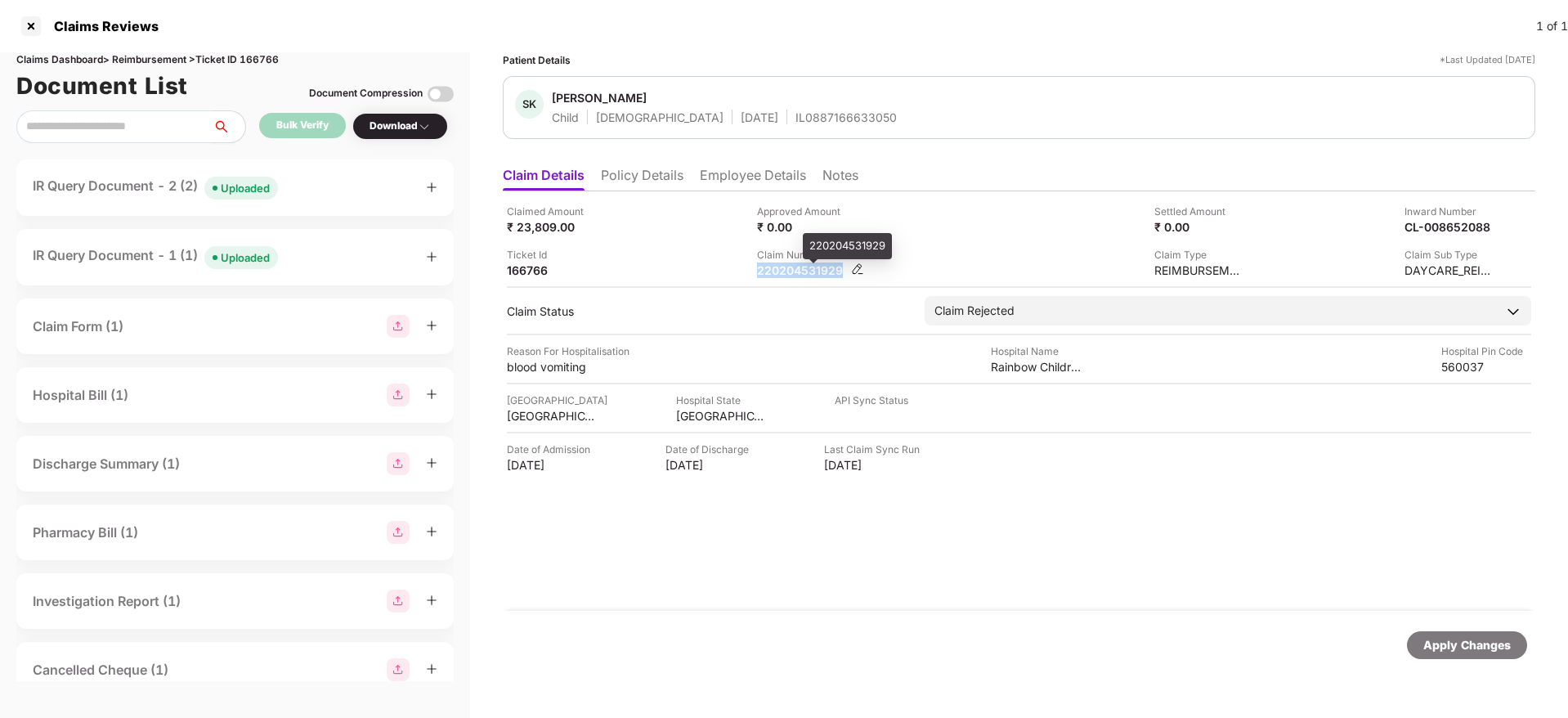
copy div "220204531929"
